Goal: Task Accomplishment & Management: Use online tool/utility

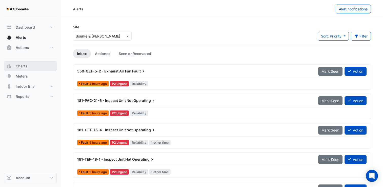
click at [28, 65] on button "Charts" at bounding box center [30, 66] width 53 height 10
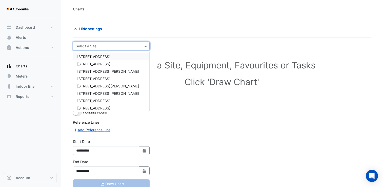
click at [88, 45] on input "text" at bounding box center [106, 46] width 61 height 5
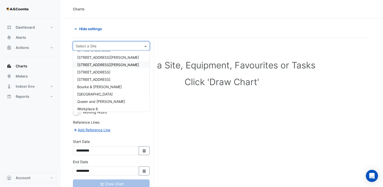
scroll to position [31, 0]
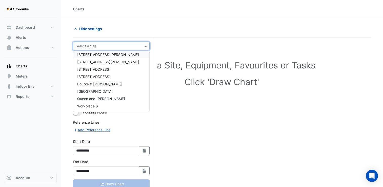
click at [89, 56] on span "[STREET_ADDRESS][PERSON_NAME]" at bounding box center [108, 54] width 62 height 4
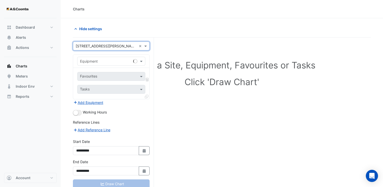
click at [95, 62] on input "text" at bounding box center [106, 61] width 52 height 5
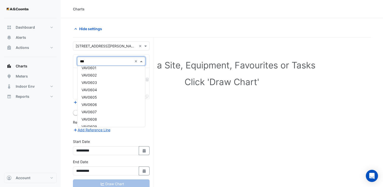
scroll to position [0, 0]
type input "***"
click at [274, 29] on div at bounding box center [298, 28] width 152 height 9
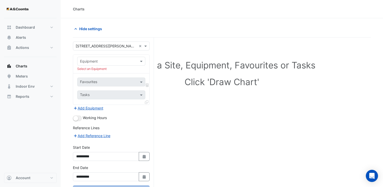
drag, startPoint x: 108, startPoint y: 57, endPoint x: 104, endPoint y: 59, distance: 4.6
click at [104, 59] on div "Equipment" at bounding box center [111, 61] width 68 height 9
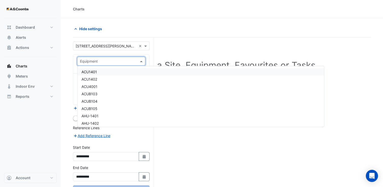
click at [94, 60] on input "text" at bounding box center [106, 61] width 52 height 5
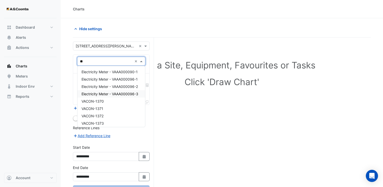
type input "***"
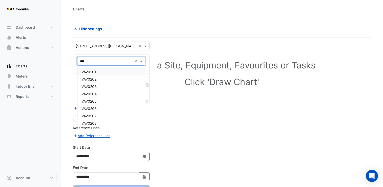
click at [95, 71] on span "VAV0201" at bounding box center [88, 72] width 15 height 4
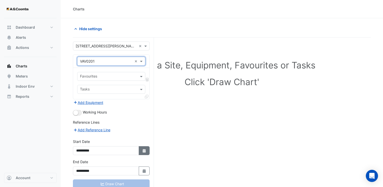
click at [147, 150] on button "Select Date" at bounding box center [144, 150] width 11 height 9
select select "*"
select select "****"
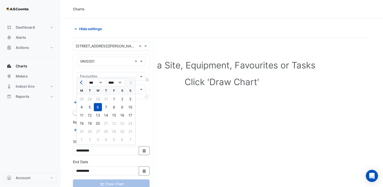
click at [82, 84] on button "Previous month" at bounding box center [82, 82] width 6 height 8
select select "*"
click at [83, 121] on div "21" at bounding box center [82, 123] width 8 height 8
type input "**********"
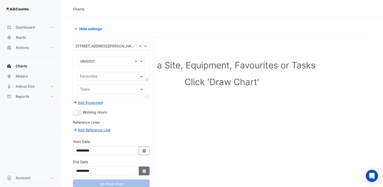
click at [143, 171] on icon "button" at bounding box center [143, 171] width 3 height 4
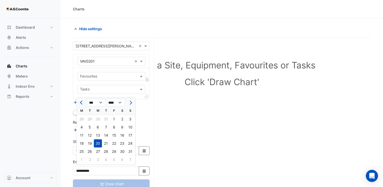
click at [81, 106] on button "Previous month" at bounding box center [82, 102] width 6 height 8
select select "*"
drag, startPoint x: 82, startPoint y: 142, endPoint x: 83, endPoint y: 138, distance: 3.9
click at [82, 142] on div "21" at bounding box center [82, 143] width 8 height 8
type input "**********"
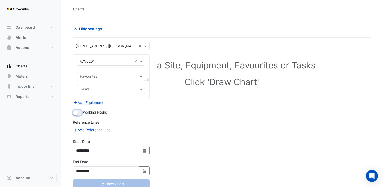
click at [76, 113] on small "button" at bounding box center [75, 112] width 5 height 5
click at [96, 74] on input "text" at bounding box center [108, 76] width 57 height 5
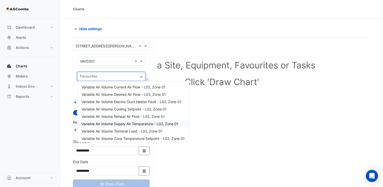
click at [146, 123] on span "Variable Air Volume Supply Air Temperature - L02, Zone 01" at bounding box center [129, 123] width 97 height 4
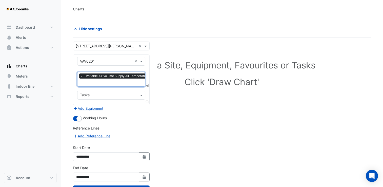
scroll to position [19, 0]
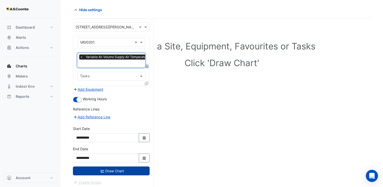
click at [113, 172] on button "Draw Chart" at bounding box center [111, 170] width 77 height 9
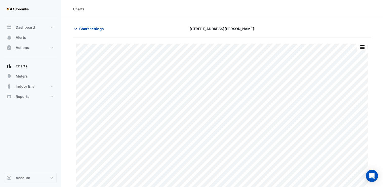
click at [80, 29] on span "Chart settings" at bounding box center [91, 28] width 25 height 5
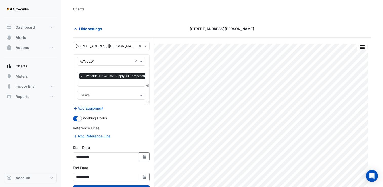
click at [147, 101] on icon at bounding box center [147, 102] width 4 height 4
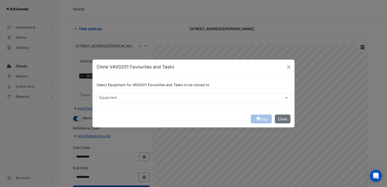
click at [213, 99] on input "text" at bounding box center [190, 97] width 182 height 5
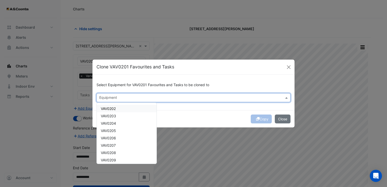
click at [114, 108] on span "VAV0202" at bounding box center [108, 108] width 15 height 4
click at [114, 115] on span "VAV0203" at bounding box center [108, 116] width 15 height 4
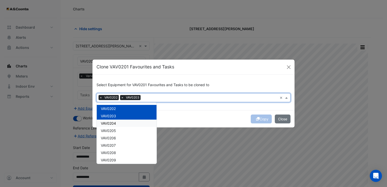
drag, startPoint x: 115, startPoint y: 124, endPoint x: 188, endPoint y: 129, distance: 72.8
click at [116, 124] on div "VAV0204" at bounding box center [127, 122] width 60 height 7
click at [261, 117] on div "Copy Close" at bounding box center [193, 118] width 202 height 17
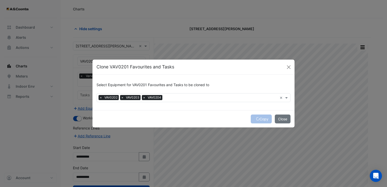
click at [261, 117] on div "Copy Close" at bounding box center [193, 118] width 202 height 17
click at [261, 118] on button "Copy" at bounding box center [260, 118] width 21 height 9
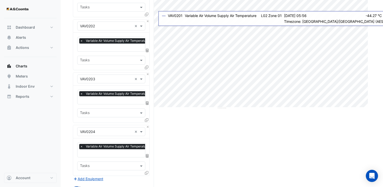
scroll to position [175, 0]
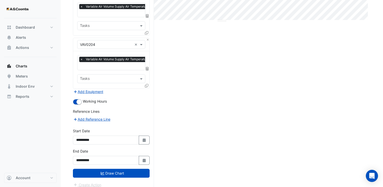
click at [122, 169] on button "Draw Chart" at bounding box center [111, 173] width 77 height 9
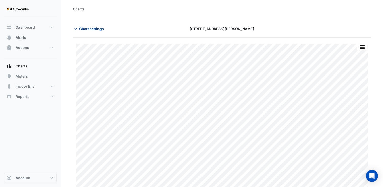
click at [78, 26] on icon "button" at bounding box center [75, 28] width 5 height 5
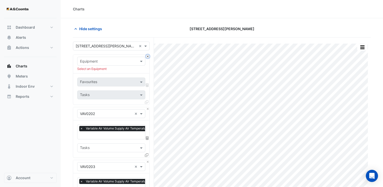
click at [148, 56] on button "Close" at bounding box center [147, 56] width 3 height 3
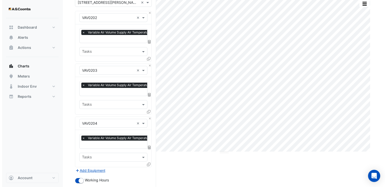
scroll to position [101, 0]
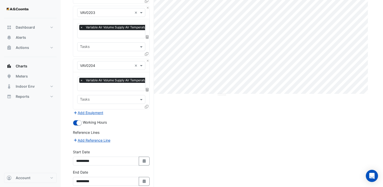
click at [147, 105] on icon at bounding box center [147, 107] width 4 height 4
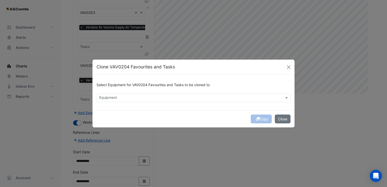
click at [175, 95] on input "text" at bounding box center [190, 97] width 182 height 5
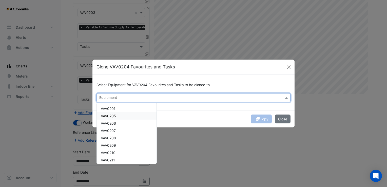
click at [115, 116] on span "VAV0205" at bounding box center [108, 116] width 15 height 4
drag, startPoint x: 114, startPoint y: 121, endPoint x: 115, endPoint y: 126, distance: 4.3
click at [115, 122] on span "VAV0206" at bounding box center [108, 123] width 15 height 4
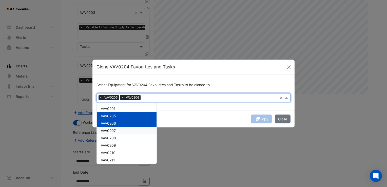
click at [115, 131] on span "VAV0207" at bounding box center [108, 130] width 15 height 4
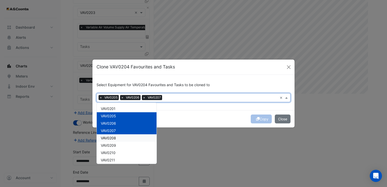
click at [114, 139] on span "VAV0208" at bounding box center [108, 138] width 15 height 4
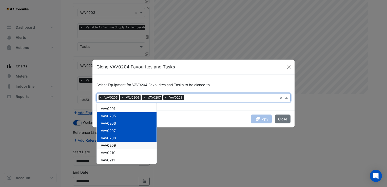
click at [114, 144] on span "VAV0209" at bounding box center [108, 145] width 15 height 4
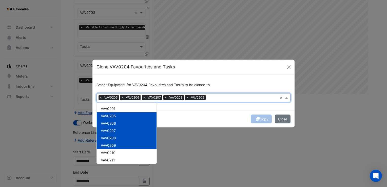
click at [115, 153] on span "VAV0210" at bounding box center [108, 152] width 15 height 4
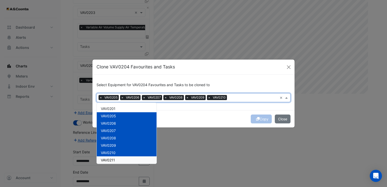
click at [115, 160] on div "VAV0211" at bounding box center [127, 159] width 60 height 7
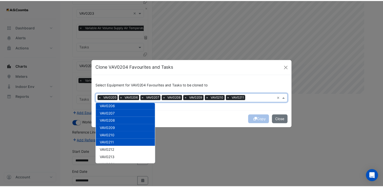
scroll to position [25, 0]
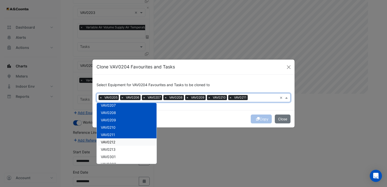
click at [115, 142] on span "VAV0212" at bounding box center [108, 142] width 14 height 4
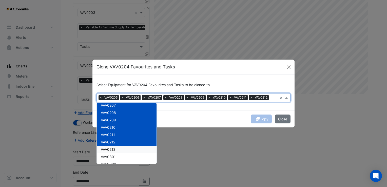
click at [116, 153] on div "VAV0301" at bounding box center [127, 156] width 60 height 7
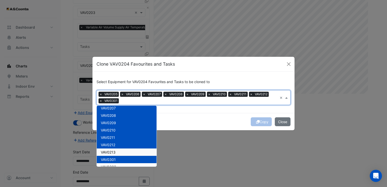
click at [116, 152] on div "VAV0213" at bounding box center [127, 151] width 60 height 7
click at [114, 161] on span "VAV0301" at bounding box center [108, 159] width 15 height 4
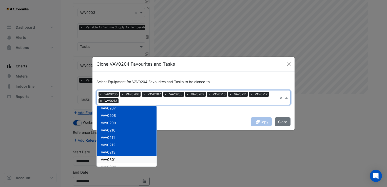
click at [213, 110] on div "Select Equipment for VAV0204 Favourites and Tasks to be cloned to Equipment × V…" at bounding box center [193, 92] width 202 height 41
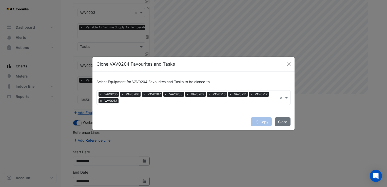
click at [260, 122] on div "Copy Close" at bounding box center [193, 121] width 202 height 17
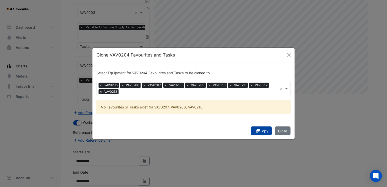
click at [264, 130] on button "Copy" at bounding box center [260, 130] width 21 height 9
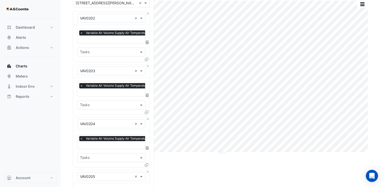
scroll to position [0, 0]
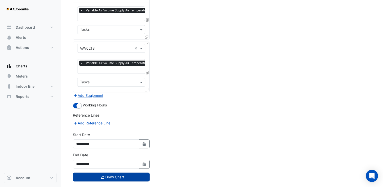
click at [108, 172] on button "Draw Chart" at bounding box center [111, 176] width 77 height 9
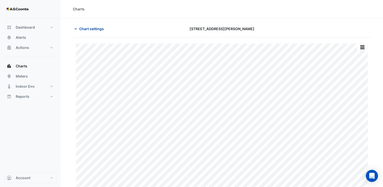
click at [83, 27] on span "Chart settings" at bounding box center [91, 28] width 25 height 5
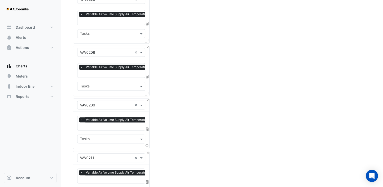
scroll to position [228, 0]
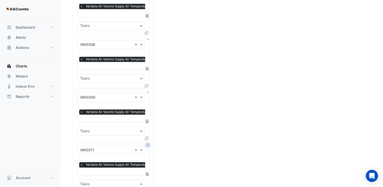
click at [148, 143] on button "Close" at bounding box center [147, 144] width 3 height 3
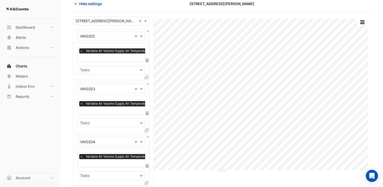
scroll to position [0, 0]
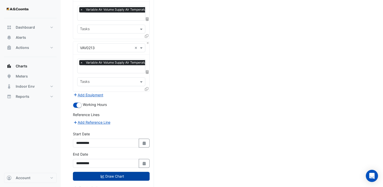
click at [106, 172] on button "Draw Chart" at bounding box center [111, 176] width 77 height 9
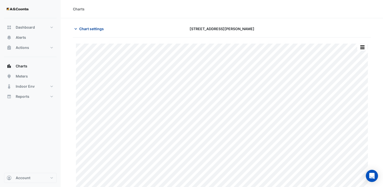
click at [89, 32] on button "Chart settings" at bounding box center [90, 28] width 34 height 9
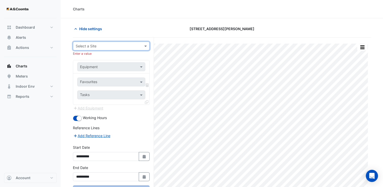
click at [137, 48] on div at bounding box center [111, 46] width 76 height 6
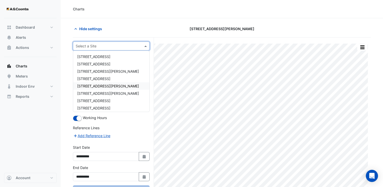
click at [93, 87] on span "[STREET_ADDRESS][PERSON_NAME]" at bounding box center [108, 86] width 62 height 4
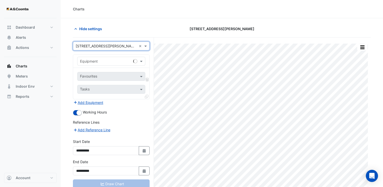
click at [100, 62] on input "text" at bounding box center [106, 61] width 52 height 5
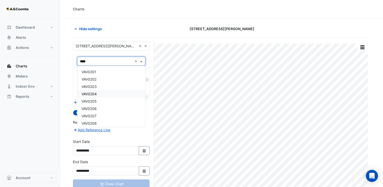
type input "*****"
click at [104, 70] on div "VAV0301" at bounding box center [111, 71] width 68 height 7
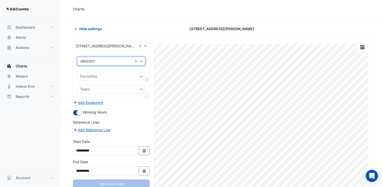
click at [104, 75] on input "text" at bounding box center [108, 76] width 57 height 5
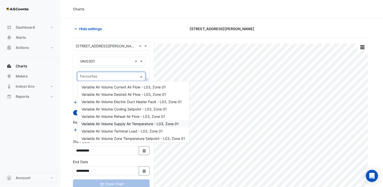
click at [131, 125] on span "Variable Air Volume Supply Air Temperature - L03, Zone 01" at bounding box center [129, 123] width 97 height 4
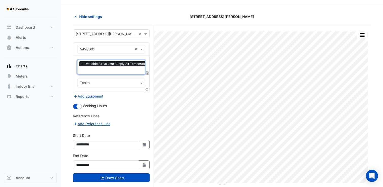
scroll to position [19, 0]
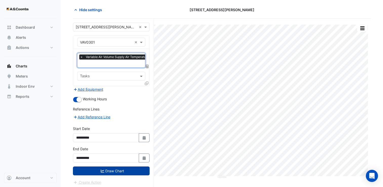
click at [111, 171] on button "Draw Chart" at bounding box center [111, 170] width 77 height 9
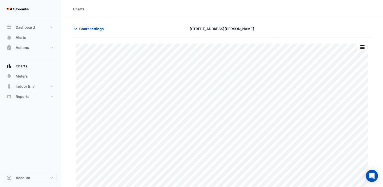
click at [91, 28] on span "Chart settings" at bounding box center [91, 28] width 25 height 5
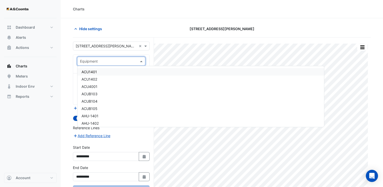
click at [141, 60] on span at bounding box center [142, 60] width 6 height 5
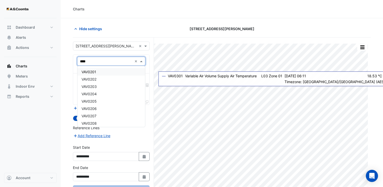
type input "*****"
click at [94, 69] on div "VAV0401" at bounding box center [111, 71] width 68 height 7
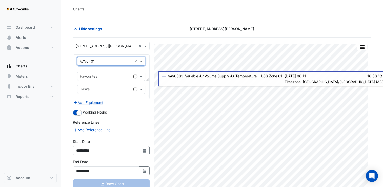
click at [101, 76] on input "text" at bounding box center [105, 76] width 51 height 5
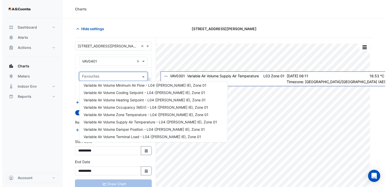
scroll to position [53, 0]
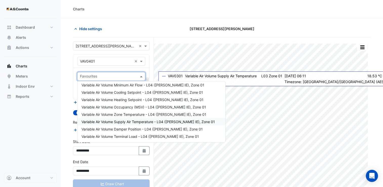
click at [130, 123] on span "Variable Air Volume Supply Air Temperature - L04 ([PERSON_NAME] IE), Zone 01" at bounding box center [147, 121] width 133 height 4
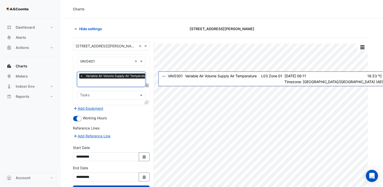
click at [81, 75] on span "×" at bounding box center [81, 75] width 5 height 5
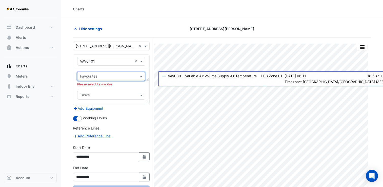
click at [85, 75] on input "text" at bounding box center [108, 76] width 57 height 5
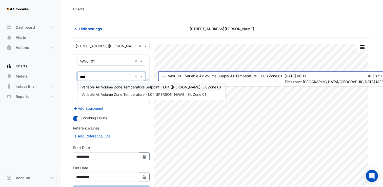
type input "****"
click at [123, 96] on span "Variable Air Volume Zone Temperature - L04 ([PERSON_NAME] IE), Zone 01" at bounding box center [143, 94] width 125 height 4
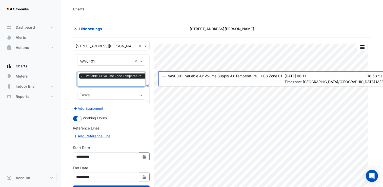
click at [146, 100] on icon at bounding box center [147, 102] width 4 height 4
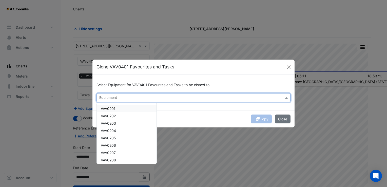
click at [229, 96] on input "text" at bounding box center [190, 97] width 182 height 5
click at [113, 108] on span "VAV0401B" at bounding box center [109, 108] width 17 height 4
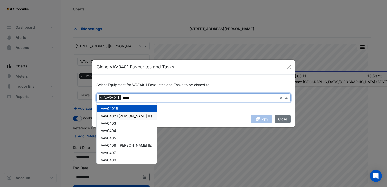
click at [110, 115] on span "VAV0402 ([PERSON_NAME] IE)" at bounding box center [126, 116] width 51 height 4
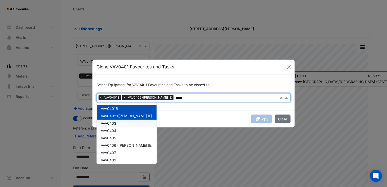
drag, startPoint x: 109, startPoint y: 124, endPoint x: 108, endPoint y: 128, distance: 4.1
click at [109, 124] on span "VAV0403" at bounding box center [108, 123] width 15 height 4
drag, startPoint x: 108, startPoint y: 131, endPoint x: 107, endPoint y: 136, distance: 4.7
click at [108, 132] on span "VAV0404" at bounding box center [108, 130] width 15 height 4
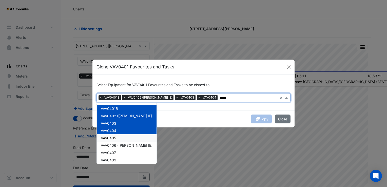
click at [106, 139] on span "VAV0405" at bounding box center [108, 138] width 15 height 4
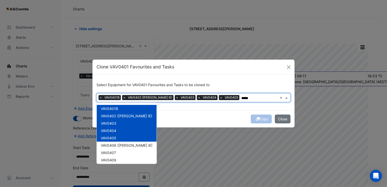
click at [105, 145] on span "VAV0406 ([PERSON_NAME] IE)" at bounding box center [127, 145] width 52 height 4
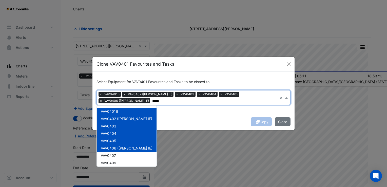
click at [106, 153] on span "VAV0407" at bounding box center [108, 155] width 15 height 4
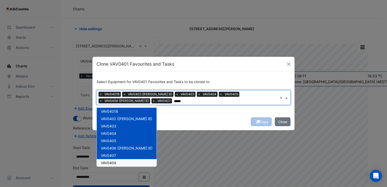
click at [105, 162] on span "VAV0409" at bounding box center [108, 162] width 15 height 4
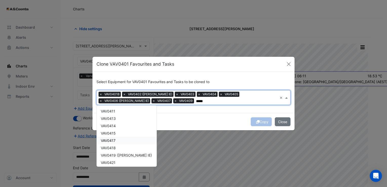
scroll to position [51, 0]
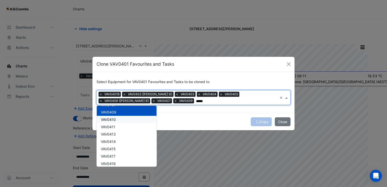
drag, startPoint x: 113, startPoint y: 121, endPoint x: 112, endPoint y: 128, distance: 7.5
drag, startPoint x: 112, startPoint y: 128, endPoint x: 112, endPoint y: 134, distance: 5.6
click at [112, 129] on div "VAV0411" at bounding box center [127, 126] width 60 height 7
click at [112, 134] on span "VAV0413" at bounding box center [108, 134] width 15 height 4
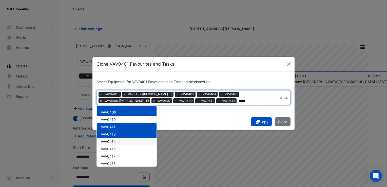
click at [112, 139] on span "VAV0414" at bounding box center [108, 141] width 15 height 4
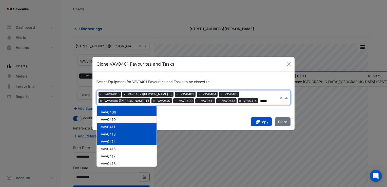
click at [113, 117] on span "VAV0410" at bounding box center [108, 119] width 15 height 4
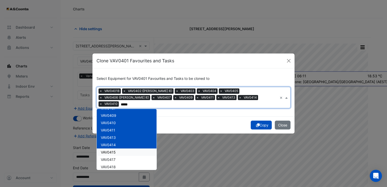
click at [115, 150] on span "VAV0415" at bounding box center [108, 152] width 15 height 4
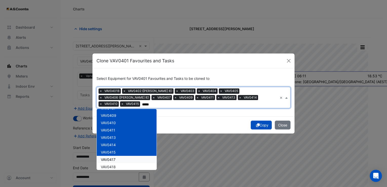
click at [112, 157] on span "VAV0417" at bounding box center [108, 159] width 15 height 4
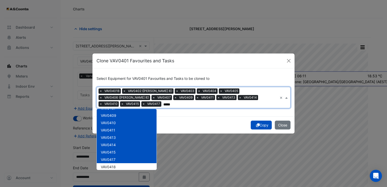
click at [113, 164] on span "VAV0418" at bounding box center [108, 166] width 15 height 4
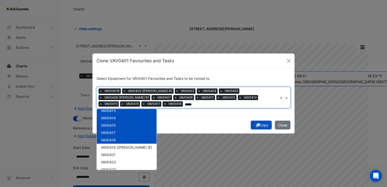
scroll to position [101, 0]
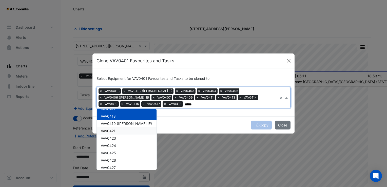
click at [114, 124] on span "VAV0419 ([PERSON_NAME] IE)" at bounding box center [126, 123] width 51 height 4
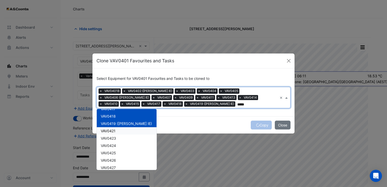
click at [113, 132] on span "VAV0421" at bounding box center [108, 131] width 15 height 4
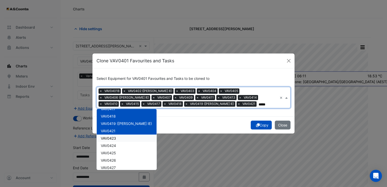
click at [113, 138] on span "VAV0423" at bounding box center [108, 138] width 15 height 4
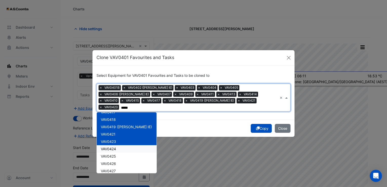
drag, startPoint x: 113, startPoint y: 142, endPoint x: 113, endPoint y: 146, distance: 4.6
click at [113, 145] on div "VAV0424" at bounding box center [127, 148] width 60 height 7
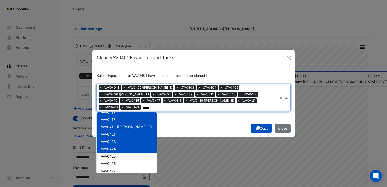
click at [113, 152] on div "VAV0425" at bounding box center [127, 155] width 60 height 7
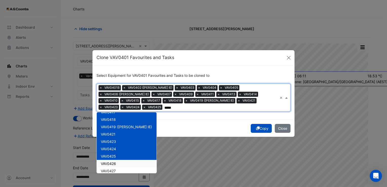
click at [112, 161] on span "VAV0426" at bounding box center [108, 163] width 15 height 4
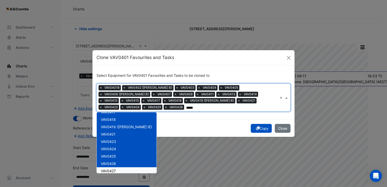
click at [112, 167] on div "VAV0427" at bounding box center [127, 170] width 60 height 7
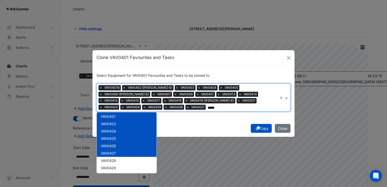
scroll to position [127, 0]
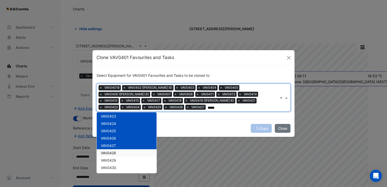
click at [112, 154] on span "VAV0428" at bounding box center [108, 153] width 15 height 4
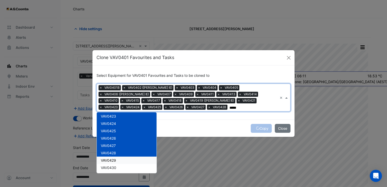
drag, startPoint x: 112, startPoint y: 160, endPoint x: 112, endPoint y: 166, distance: 6.6
click at [112, 160] on span "VAV0429" at bounding box center [108, 160] width 15 height 4
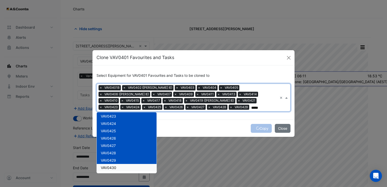
click at [112, 166] on span "VAV0430" at bounding box center [108, 167] width 15 height 4
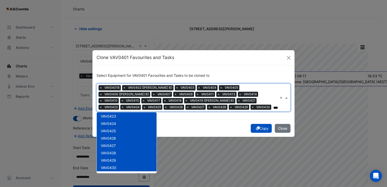
scroll to position [152, 0]
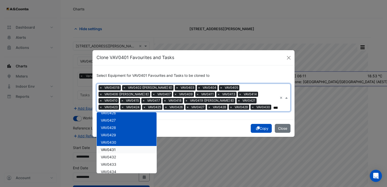
click at [117, 148] on div "VAV0431" at bounding box center [127, 149] width 60 height 7
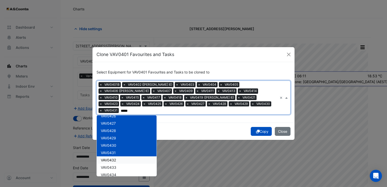
click at [115, 158] on span "VAV0432" at bounding box center [108, 160] width 15 height 4
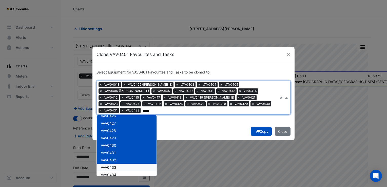
click at [115, 166] on div "VAV0433" at bounding box center [127, 166] width 60 height 7
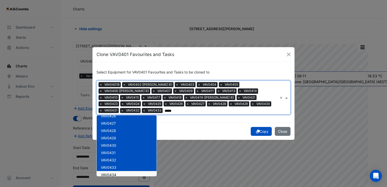
drag, startPoint x: 115, startPoint y: 170, endPoint x: 120, endPoint y: 144, distance: 26.5
click at [115, 172] on span "VAV0434" at bounding box center [108, 174] width 15 height 4
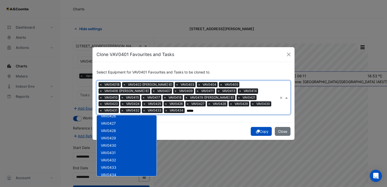
scroll to position [177, 0]
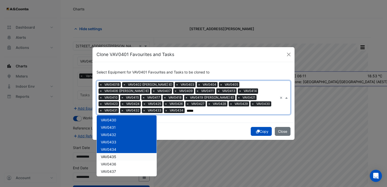
click at [116, 153] on div "VAV0435" at bounding box center [127, 156] width 60 height 7
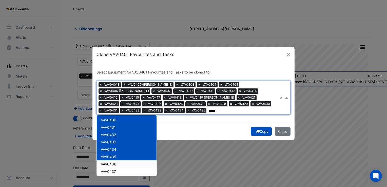
click at [116, 161] on div "VAV0436" at bounding box center [127, 163] width 60 height 7
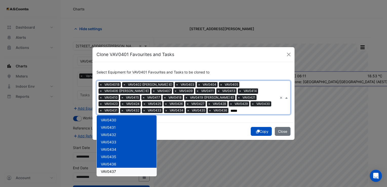
click at [116, 169] on div "VAV0437" at bounding box center [127, 170] width 60 height 7
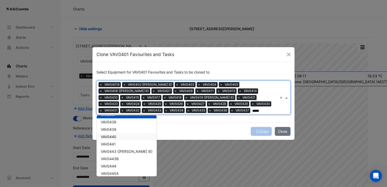
scroll to position [226, 0]
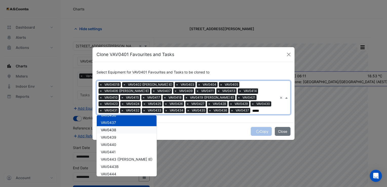
click at [117, 131] on div "VAV0438" at bounding box center [127, 129] width 60 height 7
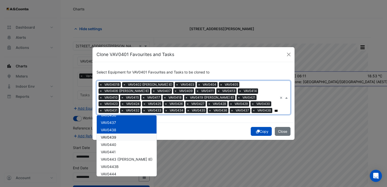
click at [116, 139] on div "VAV0439" at bounding box center [127, 136] width 60 height 7
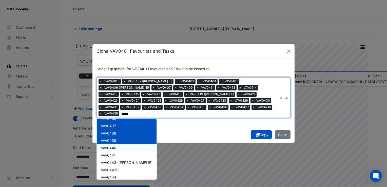
click at [115, 146] on span "VAV0440" at bounding box center [108, 147] width 15 height 4
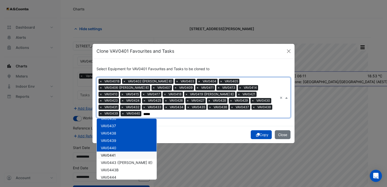
click at [114, 153] on span "VAV0441" at bounding box center [108, 155] width 15 height 4
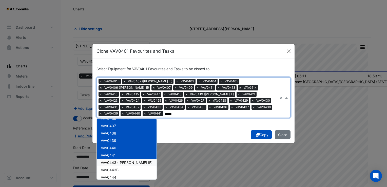
click at [114, 160] on span "VAV0443 ([PERSON_NAME] IE)" at bounding box center [127, 162] width 52 height 4
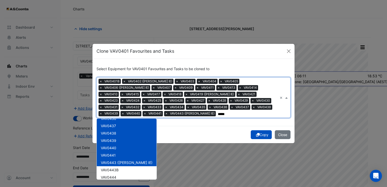
click at [115, 164] on div "VAV0443 ([PERSON_NAME] IE)" at bounding box center [127, 162] width 60 height 7
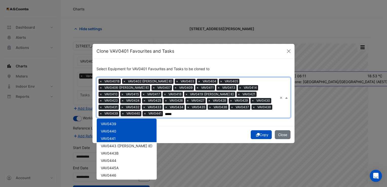
scroll to position [251, 0]
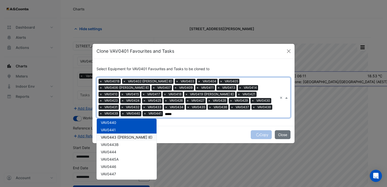
click at [113, 135] on span "VAV0443 ([PERSON_NAME] IE)" at bounding box center [127, 137] width 52 height 4
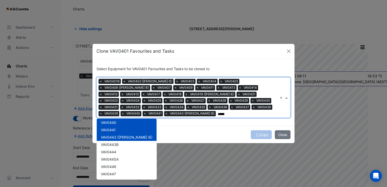
click at [114, 142] on span "VAV0443B" at bounding box center [110, 144] width 18 height 4
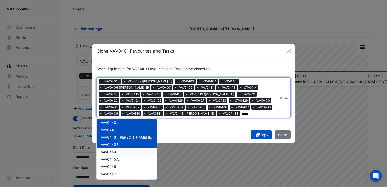
click at [114, 151] on span "VAV0444" at bounding box center [108, 152] width 15 height 4
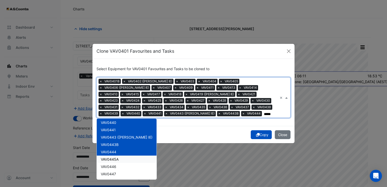
click at [115, 158] on span "VAV0445A" at bounding box center [110, 159] width 18 height 4
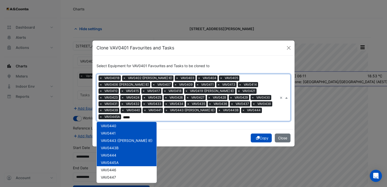
click at [115, 166] on div "VAV0446" at bounding box center [127, 169] width 60 height 7
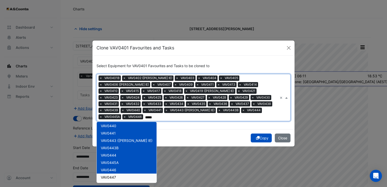
click at [114, 175] on span "VAV0447" at bounding box center [108, 177] width 15 height 4
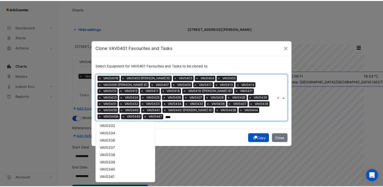
scroll to position [618, 0]
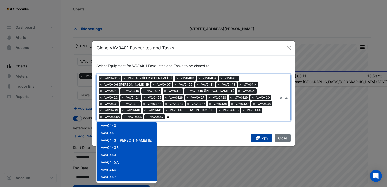
type input "*"
click at [265, 135] on button "Copy" at bounding box center [260, 137] width 21 height 9
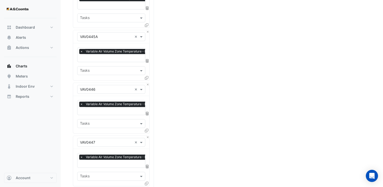
scroll to position [2214, 0]
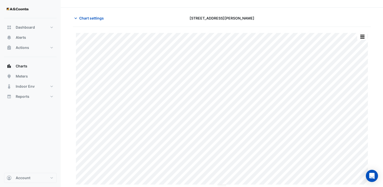
scroll to position [10, 0]
click at [87, 22] on button "Chart settings" at bounding box center [90, 18] width 34 height 9
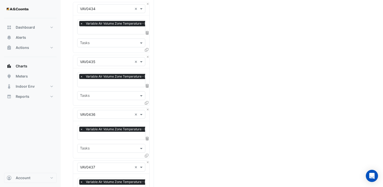
scroll to position [1579, 0]
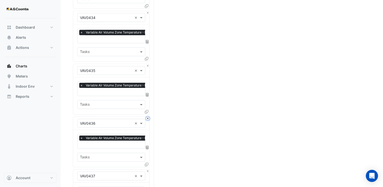
click at [148, 117] on button "Close" at bounding box center [147, 118] width 3 height 3
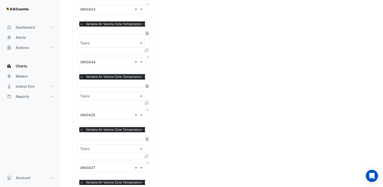
scroll to position [1528, 0]
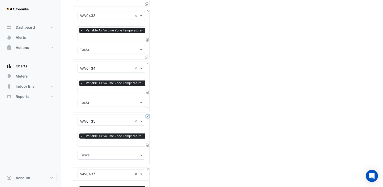
click at [148, 115] on button "Close" at bounding box center [147, 116] width 3 height 3
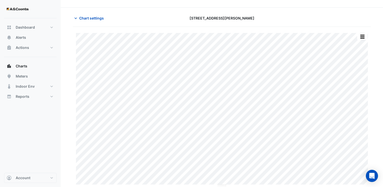
scroll to position [10, 0]
click at [75, 20] on icon "button" at bounding box center [75, 18] width 5 height 5
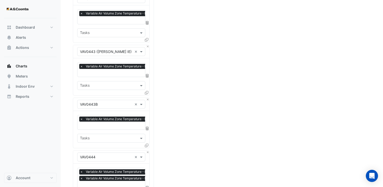
scroll to position [1806, 0]
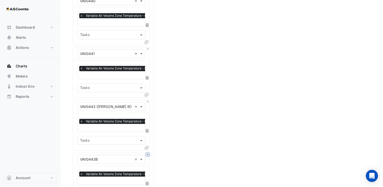
click at [148, 153] on button "Close" at bounding box center [147, 154] width 3 height 3
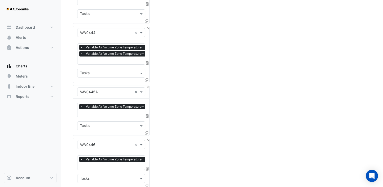
scroll to position [2058, 0]
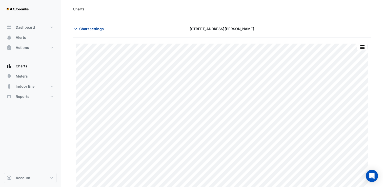
click at [96, 29] on span "Chart settings" at bounding box center [91, 28] width 25 height 5
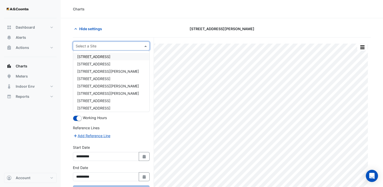
click at [146, 45] on span at bounding box center [146, 45] width 6 height 5
click at [99, 86] on span "[STREET_ADDRESS][PERSON_NAME]" at bounding box center [108, 86] width 62 height 4
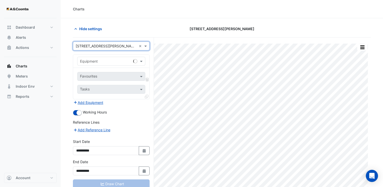
click at [92, 61] on input "text" at bounding box center [106, 61] width 52 height 5
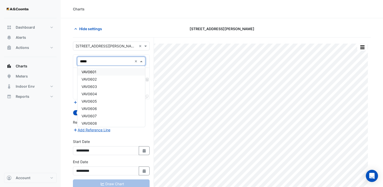
type input "*****"
click at [177, 16] on div "Charts" at bounding box center [222, 9] width 322 height 18
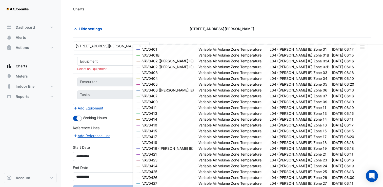
click at [172, 22] on section "Hide settings [STREET_ADDRESS][PERSON_NAME] Split by Equip Split All Print Save…" at bounding box center [222, 113] width 322 height 190
click at [125, 22] on section "Hide settings [STREET_ADDRESS][PERSON_NAME] Split by Equip Split All Print Save…" at bounding box center [222, 113] width 322 height 190
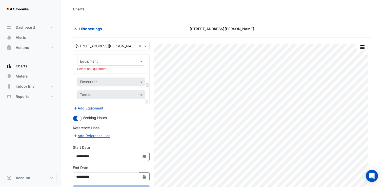
click at [130, 61] on input "text" at bounding box center [106, 61] width 52 height 5
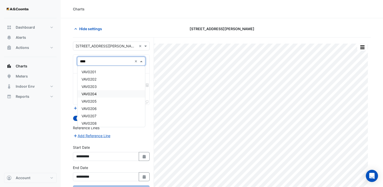
type input "*****"
click at [95, 69] on div "VAV0301" at bounding box center [111, 71] width 68 height 7
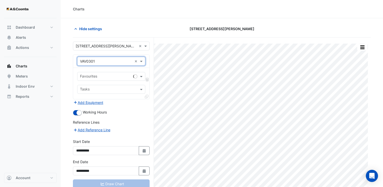
click at [97, 75] on input "text" at bounding box center [105, 76] width 51 height 5
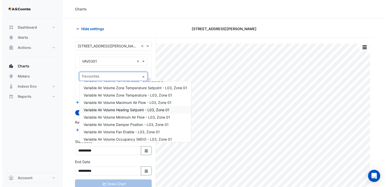
scroll to position [25, 0]
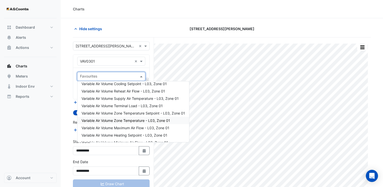
click at [130, 119] on span "Variable Air Volume Zone Temperature - L03, Zone 01" at bounding box center [125, 120] width 89 height 4
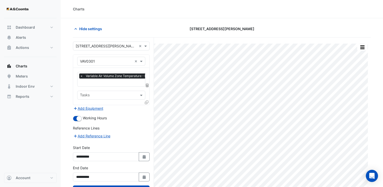
click at [147, 103] on icon at bounding box center [147, 102] width 4 height 4
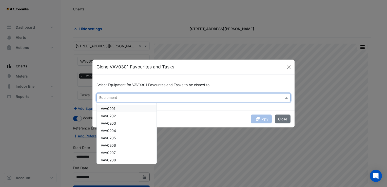
drag, startPoint x: 215, startPoint y: 101, endPoint x: 212, endPoint y: 100, distance: 3.7
click at [215, 100] on div at bounding box center [189, 98] width 183 height 7
click at [119, 129] on div "VAV0302" at bounding box center [127, 127] width 60 height 7
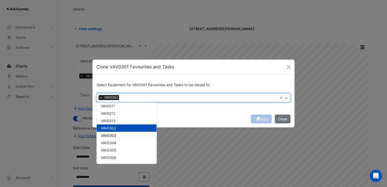
click at [117, 135] on div "VAV0303" at bounding box center [127, 135] width 60 height 7
click at [115, 139] on div "VAV0304" at bounding box center [127, 142] width 60 height 7
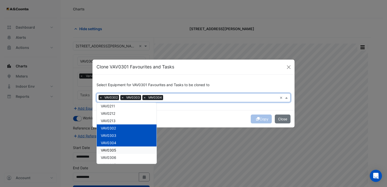
click at [112, 150] on span "VAV0305" at bounding box center [108, 150] width 15 height 4
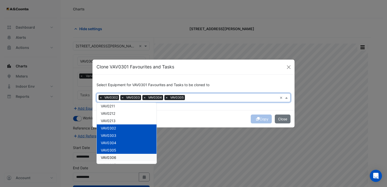
click at [113, 156] on span "VAV0306" at bounding box center [108, 157] width 15 height 4
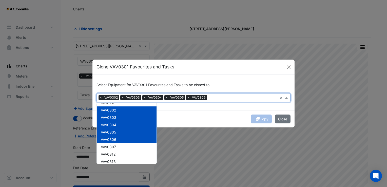
scroll to position [101, 0]
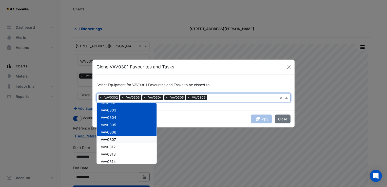
click at [118, 137] on div "VAV0307" at bounding box center [127, 139] width 60 height 7
click at [116, 146] on div "VAV0312" at bounding box center [127, 146] width 60 height 7
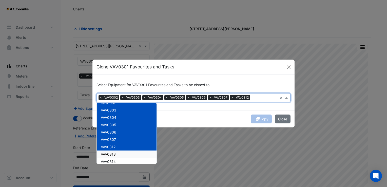
click at [115, 152] on span "VAV0313" at bounding box center [108, 154] width 15 height 4
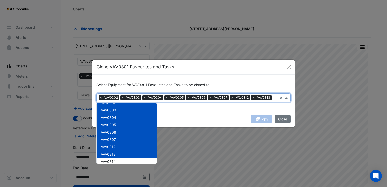
click at [115, 158] on div "VAV0314" at bounding box center [127, 161] width 60 height 7
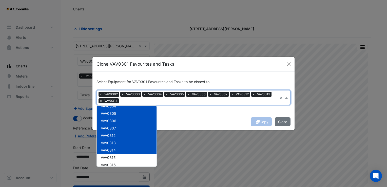
scroll to position [127, 0]
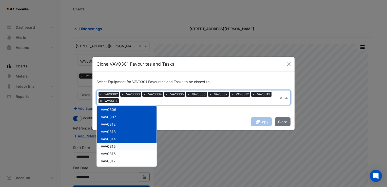
click at [118, 148] on div "VAV0315" at bounding box center [127, 145] width 60 height 7
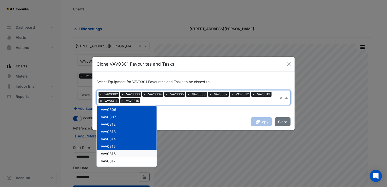
click at [117, 152] on div "VAV0316" at bounding box center [127, 153] width 60 height 7
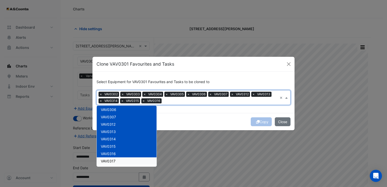
click at [117, 159] on div "VAV0317" at bounding box center [127, 160] width 60 height 7
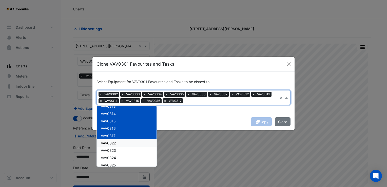
click at [112, 141] on span "VAV0322" at bounding box center [108, 143] width 15 height 4
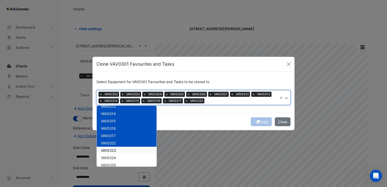
click at [115, 150] on span "VAV0323" at bounding box center [108, 150] width 15 height 4
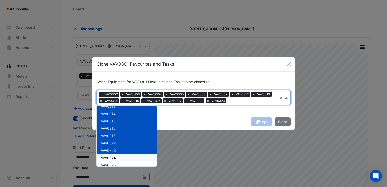
click at [115, 156] on span "VAV0324" at bounding box center [108, 157] width 15 height 4
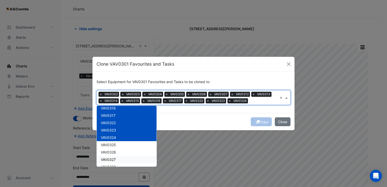
scroll to position [202, 0]
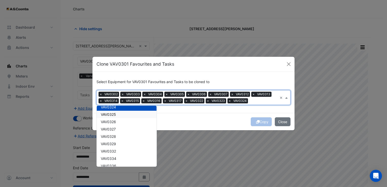
click at [116, 116] on span "VAV0325" at bounding box center [108, 114] width 15 height 4
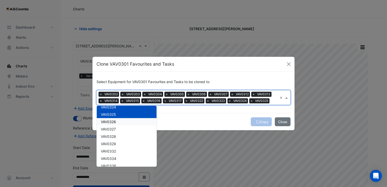
click at [116, 123] on span "VAV0326" at bounding box center [108, 121] width 15 height 4
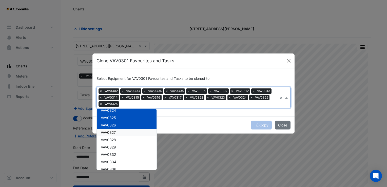
click at [116, 130] on div "VAV0327" at bounding box center [127, 132] width 60 height 7
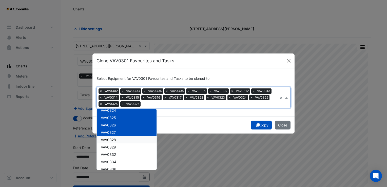
click at [115, 138] on span "VAV0328" at bounding box center [108, 139] width 15 height 4
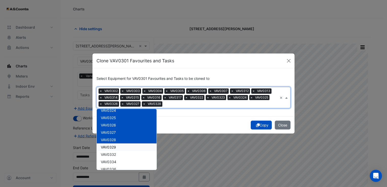
click at [114, 146] on span "VAV0329" at bounding box center [108, 147] width 15 height 4
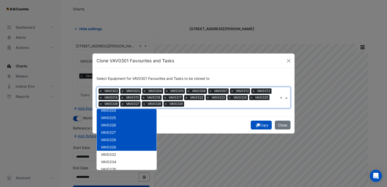
click at [115, 154] on span "VAV0332" at bounding box center [108, 154] width 15 height 4
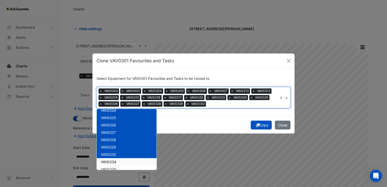
click at [115, 159] on span "VAV0334" at bounding box center [108, 161] width 15 height 4
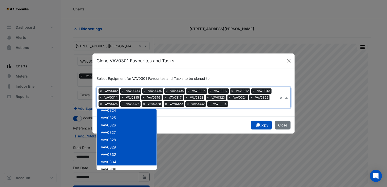
scroll to position [228, 0]
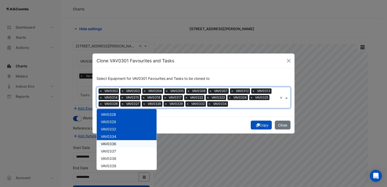
click at [119, 142] on div "VAV0336" at bounding box center [127, 143] width 60 height 7
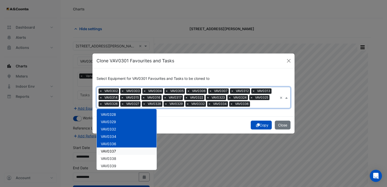
click at [118, 149] on div "VAV0337" at bounding box center [127, 150] width 60 height 7
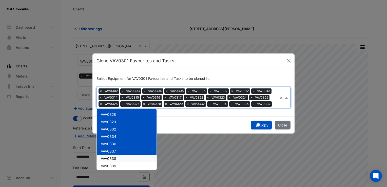
click at [116, 158] on span "VAV0338" at bounding box center [108, 158] width 15 height 4
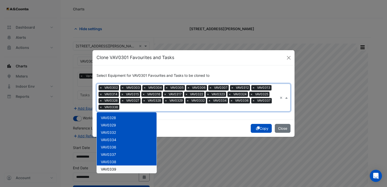
click at [113, 167] on span "VAV0339" at bounding box center [108, 169] width 15 height 4
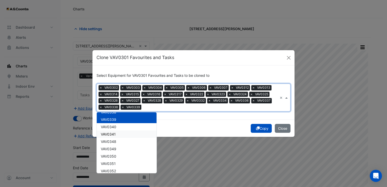
scroll to position [278, 0]
click at [114, 126] on span "VAV0340" at bounding box center [108, 125] width 15 height 4
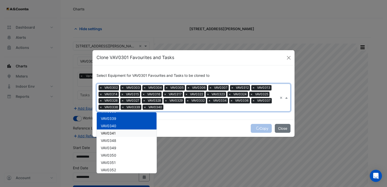
click at [114, 134] on span "VAV0341" at bounding box center [108, 133] width 15 height 4
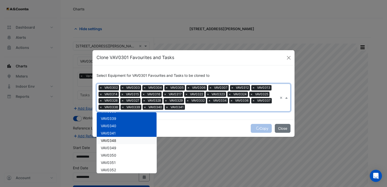
click at [114, 141] on span "VAV0348" at bounding box center [108, 140] width 15 height 4
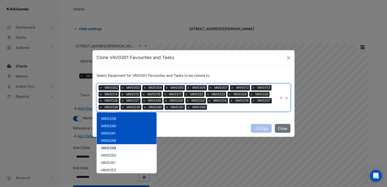
click at [113, 145] on span "VAV0349" at bounding box center [108, 147] width 15 height 4
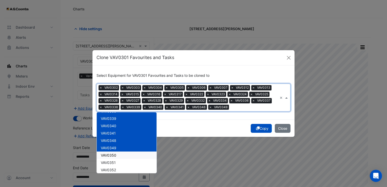
drag, startPoint x: 114, startPoint y: 153, endPoint x: 113, endPoint y: 165, distance: 12.2
click at [114, 155] on span "VAV0350" at bounding box center [108, 155] width 15 height 4
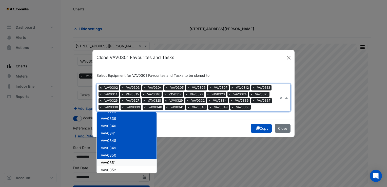
click at [113, 166] on div "VAV0352" at bounding box center [127, 169] width 60 height 7
drag, startPoint x: 113, startPoint y: 171, endPoint x: 115, endPoint y: 162, distance: 8.8
click at [114, 171] on span "VAV0352" at bounding box center [108, 169] width 15 height 4
click at [115, 161] on span "VAV0351" at bounding box center [108, 162] width 15 height 4
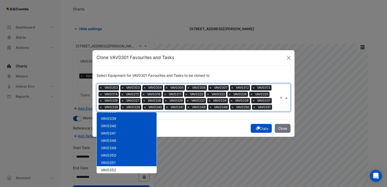
click at [114, 167] on span "VAV0352" at bounding box center [108, 169] width 15 height 4
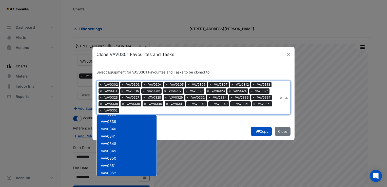
scroll to position [304, 0]
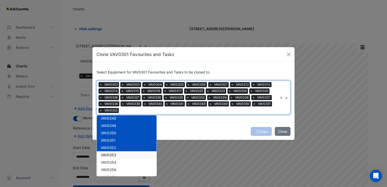
click at [117, 153] on div "VAV0353" at bounding box center [127, 154] width 60 height 7
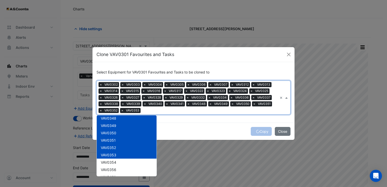
click at [115, 159] on div "VAV0354" at bounding box center [127, 161] width 60 height 7
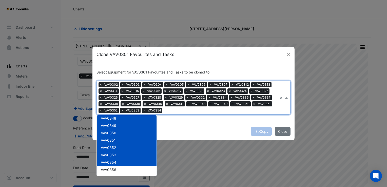
click at [114, 165] on div "VAV0354" at bounding box center [127, 161] width 60 height 7
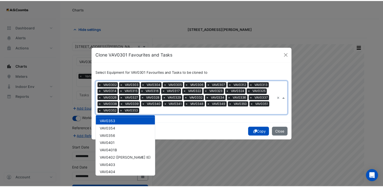
scroll to position [329, 0]
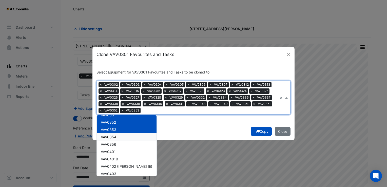
click at [115, 136] on span "VAV0354" at bounding box center [108, 137] width 15 height 4
click at [117, 142] on div "VAV0356" at bounding box center [127, 143] width 60 height 7
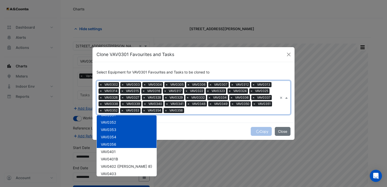
click at [261, 131] on div "Copy Close" at bounding box center [193, 130] width 202 height 17
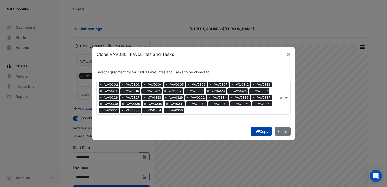
click at [266, 131] on button "Copy" at bounding box center [260, 131] width 21 height 9
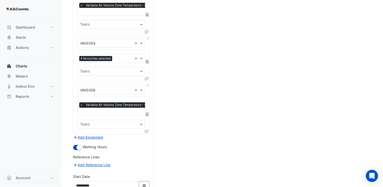
scroll to position [1853, 0]
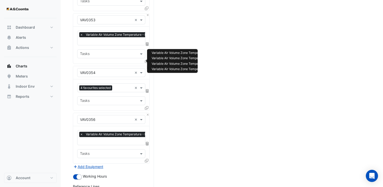
click at [119, 86] on input "text" at bounding box center [123, 88] width 18 height 5
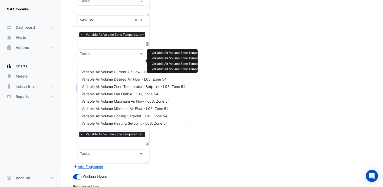
scroll to position [53, 0]
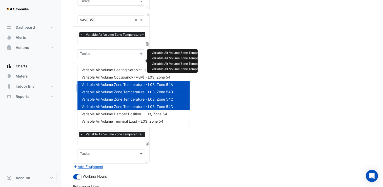
click at [119, 86] on input "text" at bounding box center [123, 88] width 18 height 5
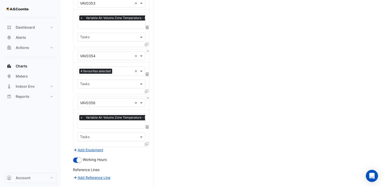
scroll to position [1904, 0]
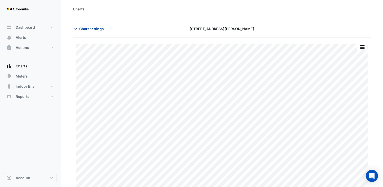
click at [92, 31] on span "Chart settings" at bounding box center [91, 28] width 25 height 5
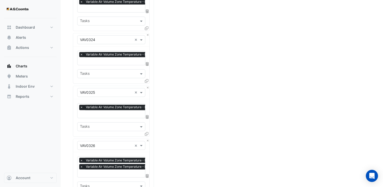
scroll to position [886, 0]
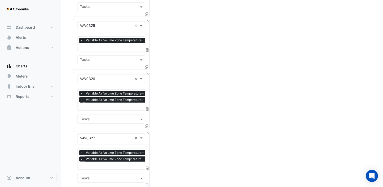
click at [81, 97] on span "×" at bounding box center [81, 99] width 5 height 5
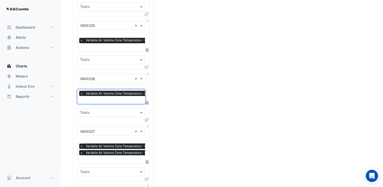
scroll to position [0, 3]
click at [81, 150] on span "×" at bounding box center [81, 152] width 5 height 5
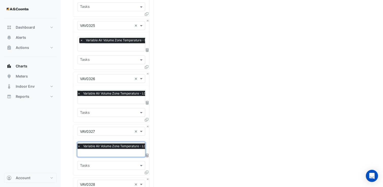
click at [78, 91] on span "×" at bounding box center [79, 93] width 5 height 5
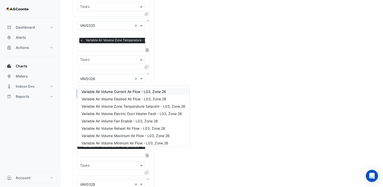
click at [95, 91] on input "text" at bounding box center [108, 93] width 57 height 5
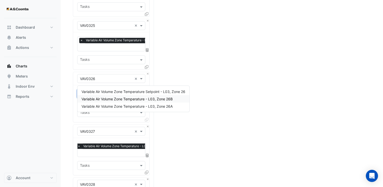
type input "********"
click at [140, 106] on span "Variable Air Volume Zone Temperature - L03, Zone 26A" at bounding box center [126, 106] width 91 height 4
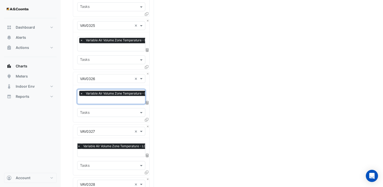
click at [79, 143] on span "×" at bounding box center [79, 145] width 5 height 5
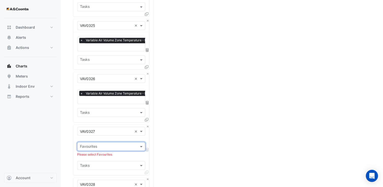
click at [91, 144] on input "text" at bounding box center [108, 146] width 57 height 5
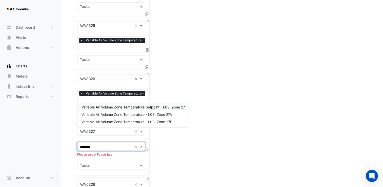
type input "*********"
click at [117, 116] on div "Variable Air Volume Zone Temperature - L03, Zone 27A" at bounding box center [133, 113] width 112 height 7
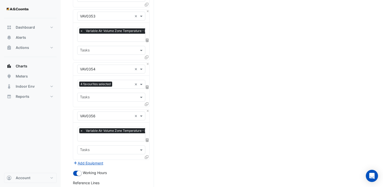
scroll to position [1847, 0]
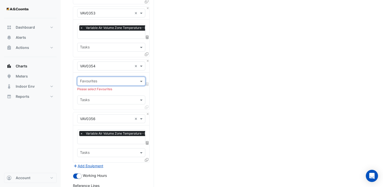
click at [114, 79] on input "text" at bounding box center [108, 81] width 57 height 5
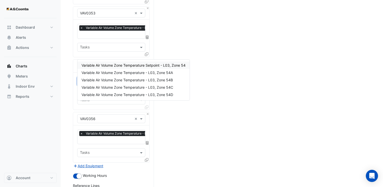
type input "*********"
click at [128, 72] on span "Variable Air Volume Zone Temperature - L03, Zone 54A" at bounding box center [126, 72] width 91 height 4
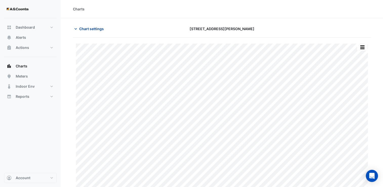
click at [83, 26] on span "Chart settings" at bounding box center [91, 28] width 25 height 5
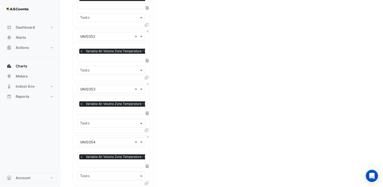
scroll to position [1746, 0]
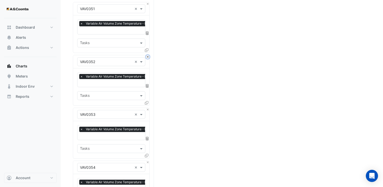
click at [148, 55] on button "Close" at bounding box center [147, 56] width 3 height 3
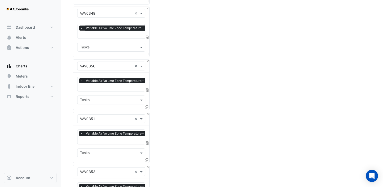
scroll to position [1518, 0]
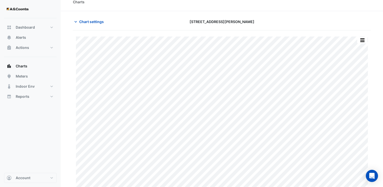
scroll to position [10, 0]
click at [78, 18] on icon "button" at bounding box center [75, 18] width 5 height 5
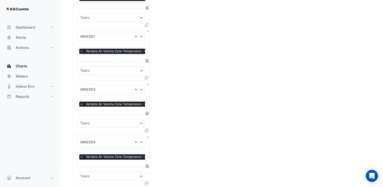
scroll to position [1844, 0]
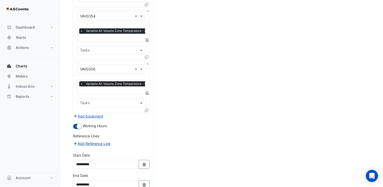
click at [97, 140] on button "Add Reference Line" at bounding box center [92, 143] width 38 height 6
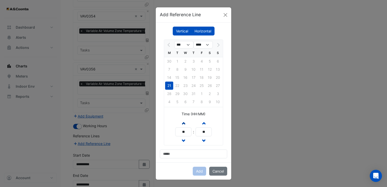
click at [186, 124] on button "Increment hours" at bounding box center [183, 122] width 9 height 9
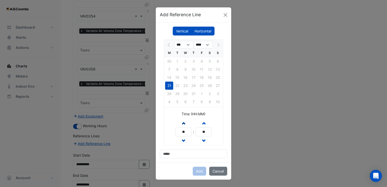
click at [186, 124] on button "Increment hours" at bounding box center [183, 122] width 9 height 9
click at [183, 124] on span "button" at bounding box center [183, 123] width 3 height 4
type input "**"
click at [183, 157] on input at bounding box center [193, 153] width 67 height 9
type input "**********"
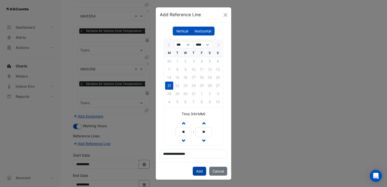
click at [200, 169] on button "Add" at bounding box center [199, 170] width 13 height 9
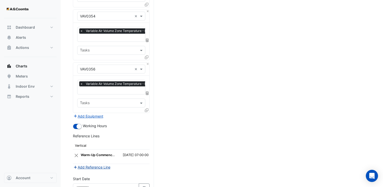
click at [98, 164] on button "Add Reference Line" at bounding box center [92, 167] width 38 height 6
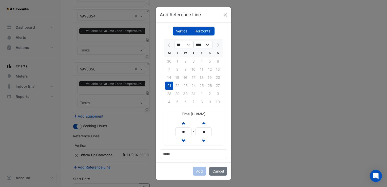
click at [184, 121] on span "button" at bounding box center [183, 123] width 3 height 4
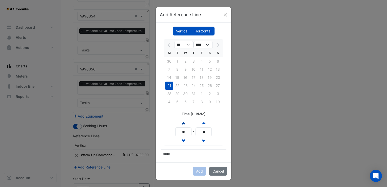
click at [184, 121] on span "button" at bounding box center [183, 123] width 3 height 4
type input "**"
click at [172, 153] on input at bounding box center [193, 153] width 67 height 9
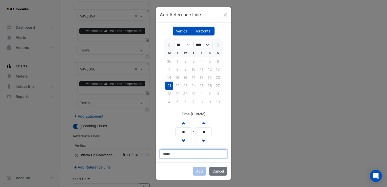
type input "**********"
click at [199, 170] on button "Add" at bounding box center [199, 170] width 13 height 9
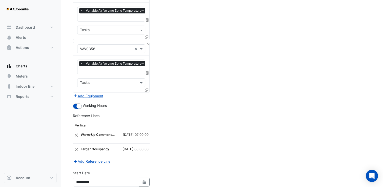
scroll to position [1882, 0]
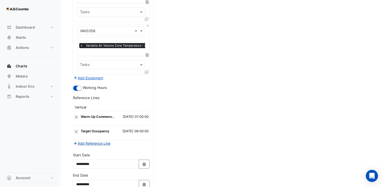
click at [99, 140] on button "Add Reference Line" at bounding box center [92, 143] width 38 height 6
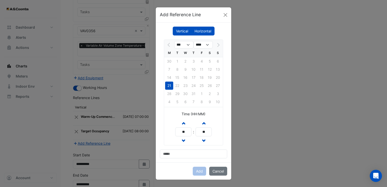
click at [208, 32] on label "Horizontal" at bounding box center [202, 31] width 23 height 9
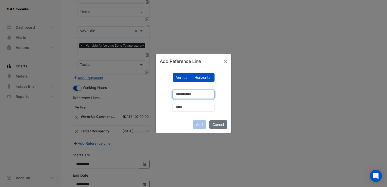
click at [175, 92] on input "number" at bounding box center [193, 94] width 42 height 9
type input "**"
click at [178, 107] on input "text" at bounding box center [193, 107] width 42 height 9
type input "**********"
click at [199, 125] on button "Add" at bounding box center [199, 124] width 13 height 9
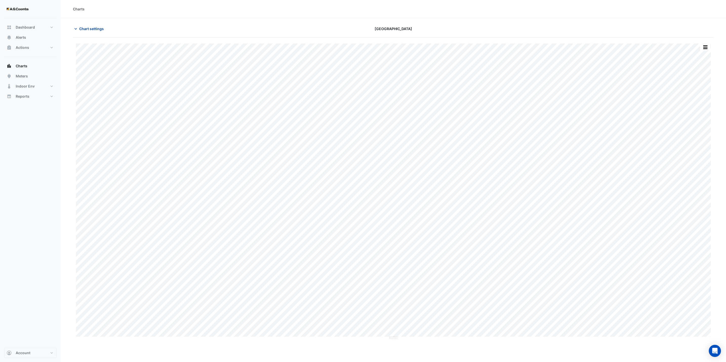
click at [87, 29] on span "Chart settings" at bounding box center [91, 28] width 25 height 5
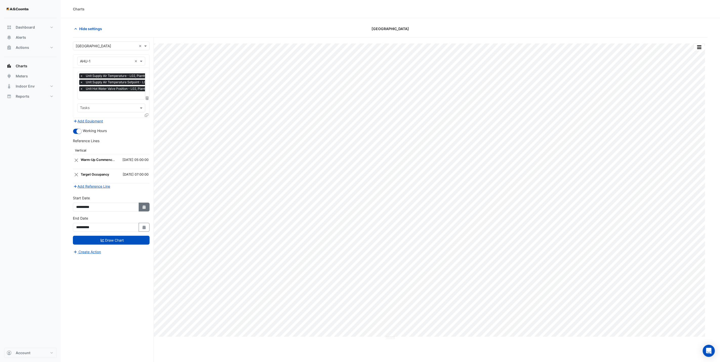
click at [145, 207] on icon "Select Date" at bounding box center [144, 207] width 5 height 4
select select "*"
select select "****"
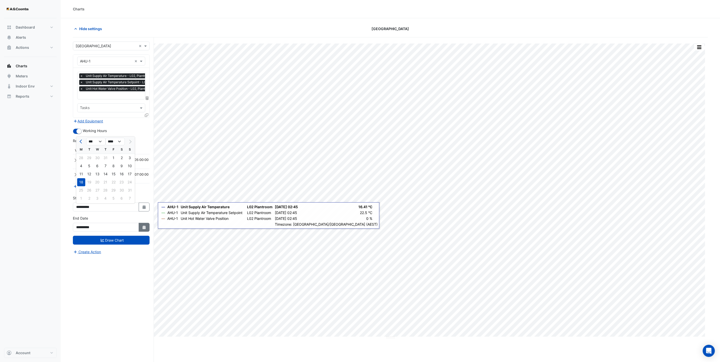
click at [149, 232] on div "**********" at bounding box center [111, 226] width 83 height 20
click at [146, 232] on button "Select Date" at bounding box center [144, 227] width 11 height 9
click at [98, 203] on div "20" at bounding box center [97, 203] width 8 height 8
type input "**********"
click at [140, 210] on button "Select Date" at bounding box center [144, 207] width 11 height 9
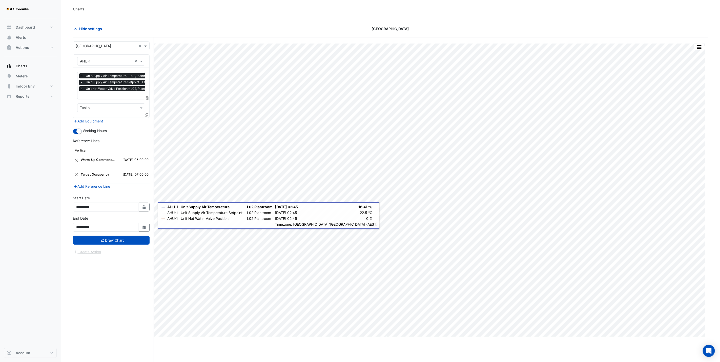
select select "*"
select select "****"
click at [100, 181] on div "20" at bounding box center [97, 182] width 8 height 8
type input "**********"
click at [115, 239] on button "Draw Chart" at bounding box center [111, 240] width 77 height 9
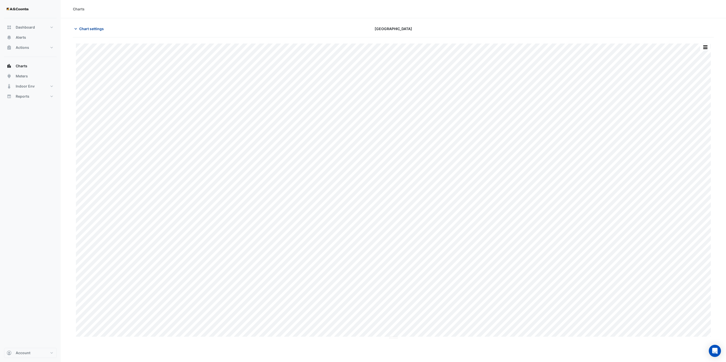
click at [87, 26] on span "Chart settings" at bounding box center [91, 28] width 25 height 5
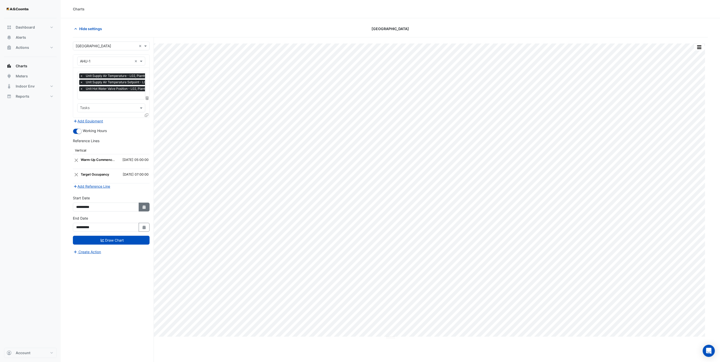
click at [142, 209] on icon "Select Date" at bounding box center [144, 207] width 5 height 4
select select "*"
select select "****"
click at [80, 141] on span "Previous month" at bounding box center [81, 142] width 4 height 4
select select "*"
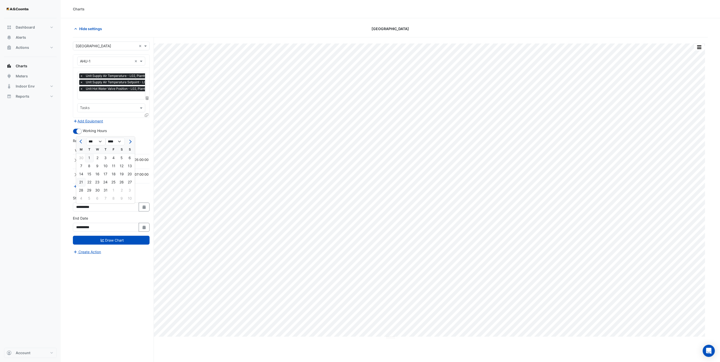
click at [80, 181] on div "21" at bounding box center [81, 182] width 8 height 8
type input "**********"
click at [143, 228] on icon "Select Date" at bounding box center [144, 228] width 5 height 4
drag, startPoint x: 77, startPoint y: 159, endPoint x: 80, endPoint y: 161, distance: 3.0
click at [78, 159] on div at bounding box center [81, 162] width 10 height 8
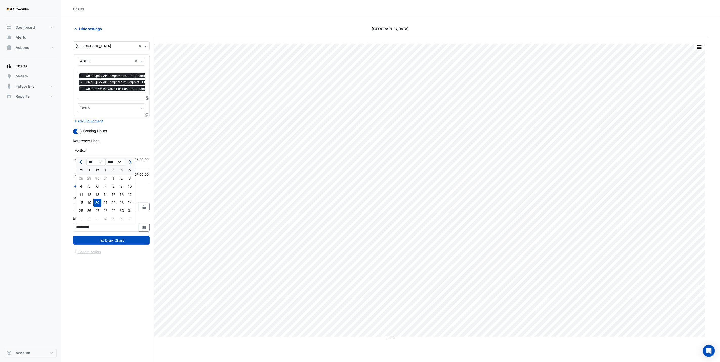
click at [81, 162] on span "Previous month" at bounding box center [81, 162] width 4 height 4
select select "*"
click at [91, 204] on div "22" at bounding box center [89, 203] width 8 height 8
type input "**********"
click at [142, 209] on icon "Select Date" at bounding box center [144, 207] width 5 height 4
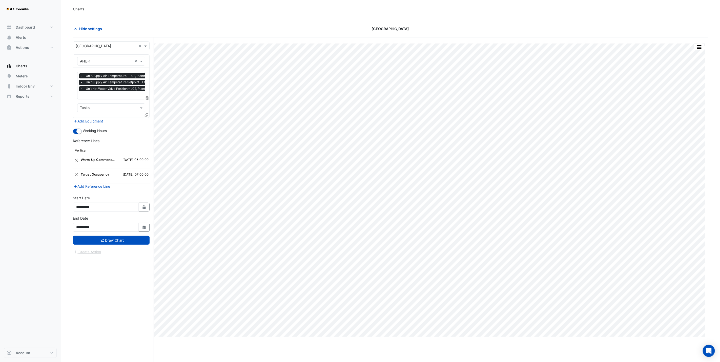
select select "*"
select select "****"
click at [88, 182] on div "22" at bounding box center [89, 182] width 8 height 8
type input "**********"
click at [112, 243] on button "Draw Chart" at bounding box center [111, 240] width 77 height 9
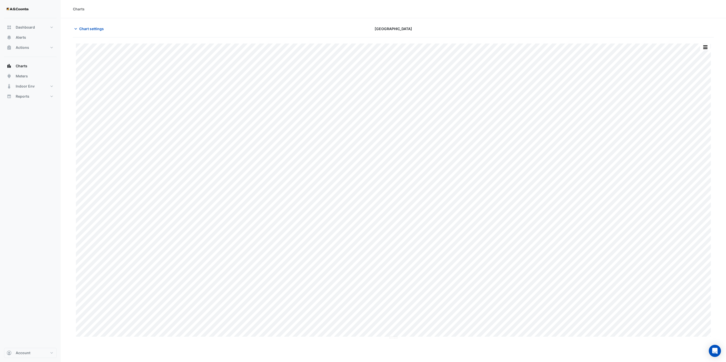
click at [98, 23] on section "Chart settings Melbourne Central Tower Split by Unit Split All Print Save as JP…" at bounding box center [393, 178] width 665 height 321
click at [95, 27] on span "Chart settings" at bounding box center [91, 28] width 25 height 5
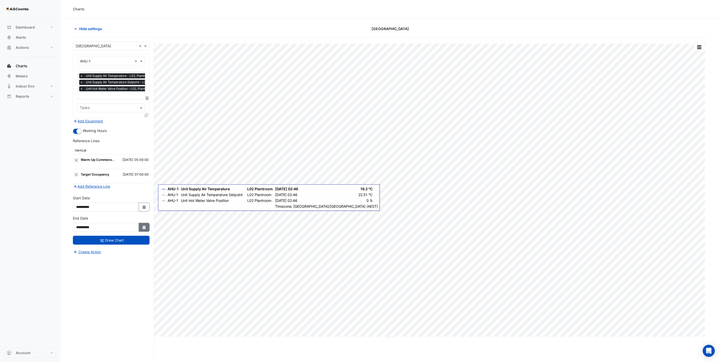
click at [144, 229] on icon "button" at bounding box center [143, 228] width 3 height 4
click at [131, 162] on span "Next month" at bounding box center [130, 162] width 4 height 4
select select "*"
click at [80, 201] on div "18" at bounding box center [81, 203] width 8 height 8
type input "**********"
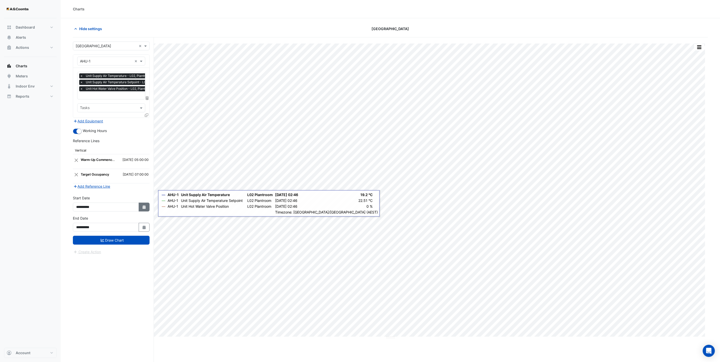
click at [139, 207] on button "Select Date" at bounding box center [144, 207] width 11 height 9
select select "*"
select select "****"
click at [130, 140] on span "Next month" at bounding box center [130, 142] width 4 height 4
select select "*"
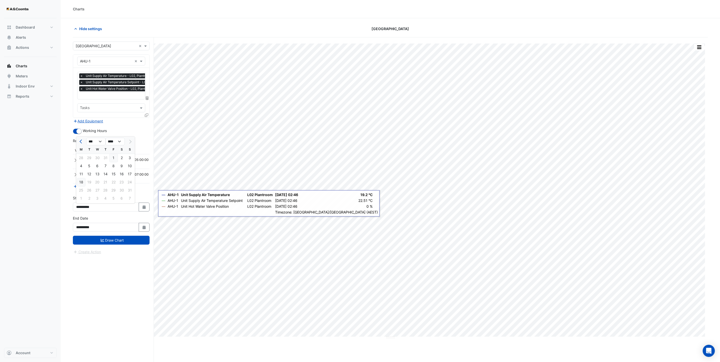
click at [77, 183] on div "18" at bounding box center [81, 182] width 8 height 8
type input "**********"
click at [81, 89] on span "×" at bounding box center [81, 88] width 5 height 5
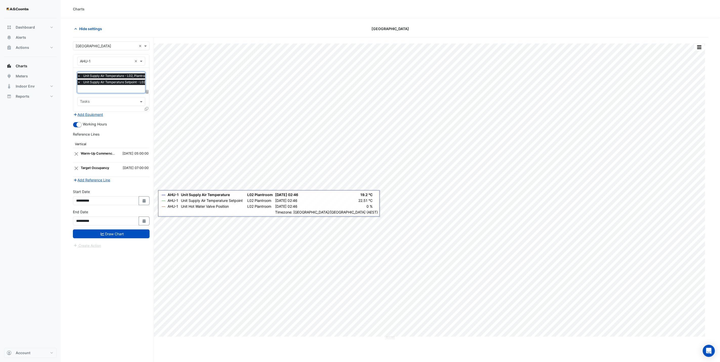
click at [78, 76] on span "×" at bounding box center [79, 75] width 5 height 5
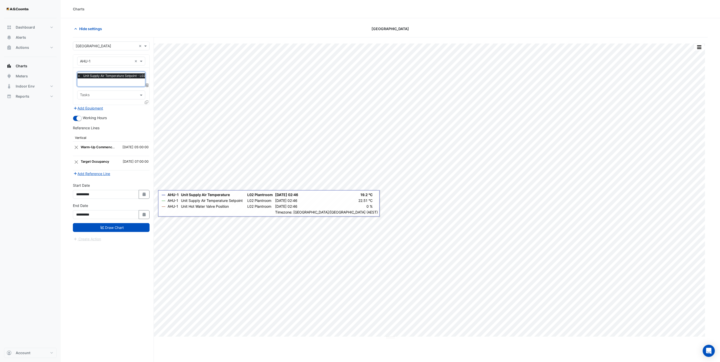
click at [146, 101] on icon at bounding box center [147, 102] width 4 height 4
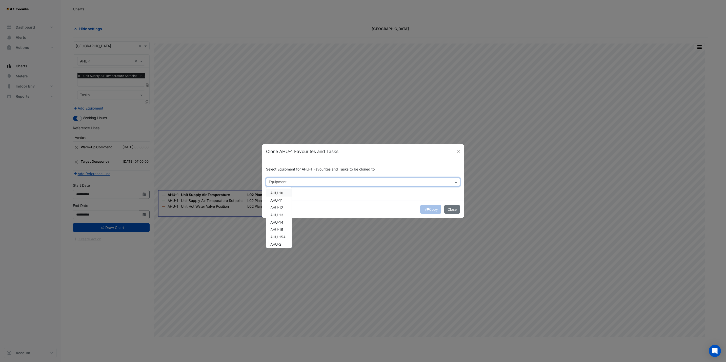
click at [452, 184] on div "Equipment" at bounding box center [363, 182] width 194 height 9
click at [280, 192] on span "AHU-10" at bounding box center [276, 193] width 13 height 4
drag, startPoint x: 280, startPoint y: 198, endPoint x: 282, endPoint y: 209, distance: 11.1
click at [280, 200] on span "AHU-11" at bounding box center [276, 200] width 12 height 4
click at [281, 207] on span "AHU-12" at bounding box center [276, 207] width 13 height 4
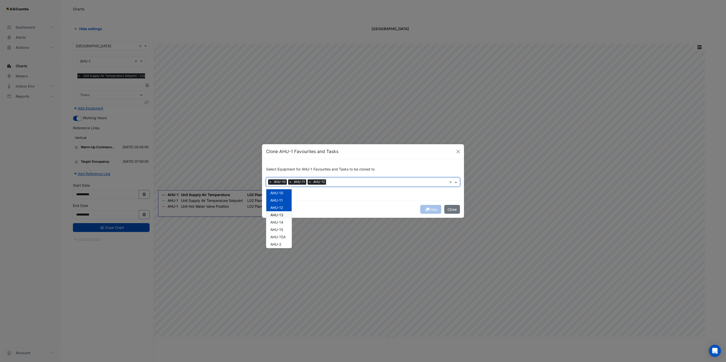
click at [281, 216] on span "AHU-13" at bounding box center [276, 215] width 13 height 4
click at [281, 222] on span "AHU-14" at bounding box center [276, 222] width 13 height 4
click at [282, 228] on span "AHU-15" at bounding box center [276, 229] width 13 height 4
click at [280, 236] on span "AHU-15A" at bounding box center [277, 237] width 15 height 4
click at [279, 243] on span "AHU-2" at bounding box center [275, 244] width 11 height 4
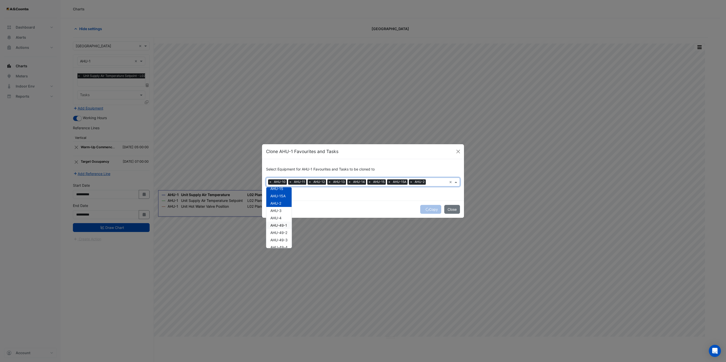
scroll to position [38, 0]
click at [281, 213] on span "AHU-3" at bounding box center [275, 214] width 11 height 4
drag, startPoint x: 281, startPoint y: 222, endPoint x: 281, endPoint y: 229, distance: 6.8
click at [281, 222] on span "AHU-4" at bounding box center [275, 221] width 11 height 4
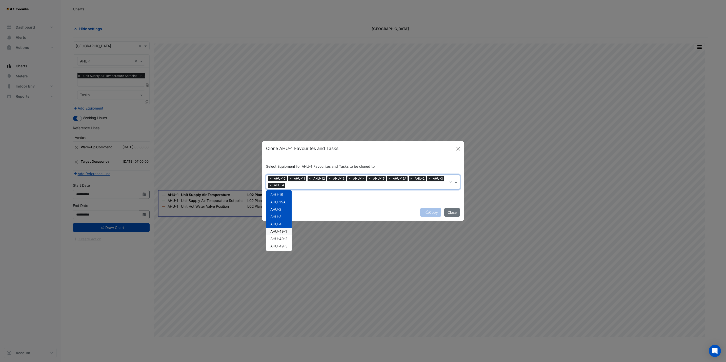
click at [281, 229] on span "AHU-49-1" at bounding box center [278, 231] width 17 height 4
click at [282, 237] on span "AHU-49-2" at bounding box center [278, 239] width 17 height 4
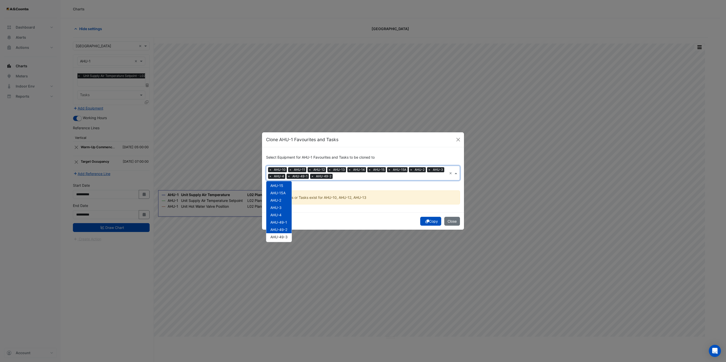
click at [281, 250] on ngb-modal-window "Clone AHU-1 Favourites and Tasks Select Equipment for AHU-1 Favourites and Task…" at bounding box center [363, 181] width 726 height 362
click at [340, 178] on input "text" at bounding box center [390, 176] width 112 height 5
click at [279, 225] on div "AHU-6" at bounding box center [278, 221] width 25 height 7
click at [279, 233] on div "AHU-8" at bounding box center [278, 236] width 25 height 7
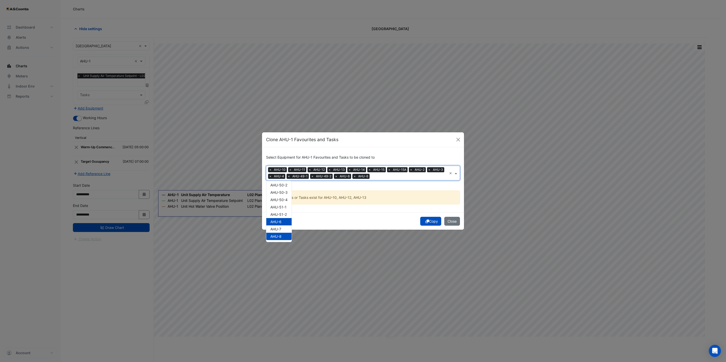
click at [280, 228] on span "AHU-7" at bounding box center [275, 229] width 11 height 4
click at [270, 169] on span "×" at bounding box center [270, 169] width 5 height 5
click at [289, 170] on span "×" at bounding box center [289, 169] width 5 height 5
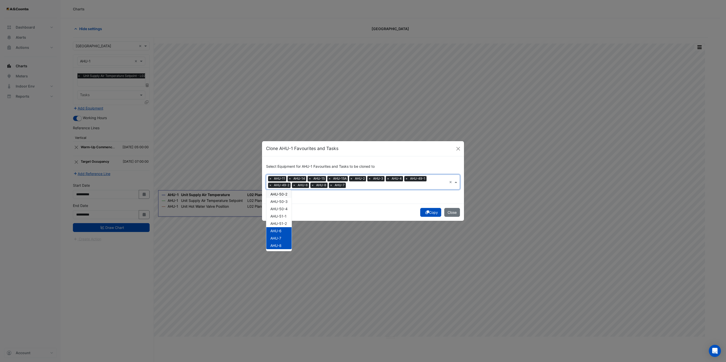
click at [309, 177] on span "×" at bounding box center [309, 178] width 5 height 5
click at [328, 179] on span "×" at bounding box center [328, 178] width 5 height 5
click at [326, 179] on span "×" at bounding box center [328, 178] width 5 height 5
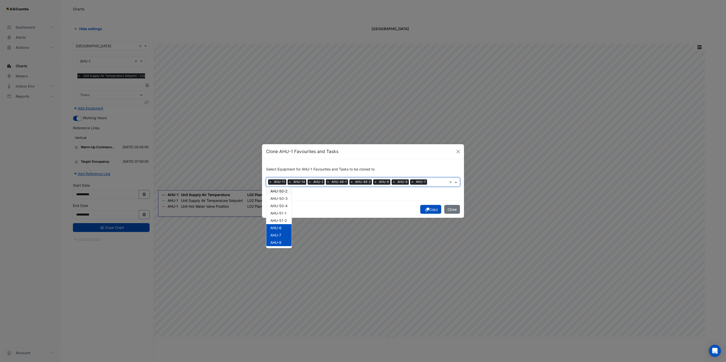
click at [326, 179] on div "Equipment × AHU-11 × AHU-14 × AHU-2 × AHU-49-1 × AHU-49-2 × AHU-6 × AHU-8 × AHU…" at bounding box center [356, 182] width 181 height 8
click at [327, 183] on span "×" at bounding box center [328, 181] width 5 height 5
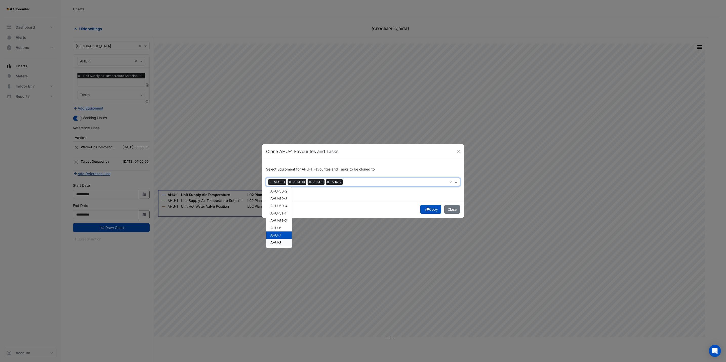
click at [280, 242] on span "AHU-8" at bounding box center [275, 242] width 11 height 4
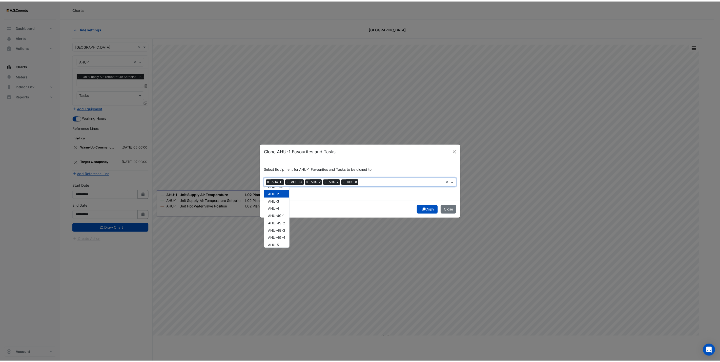
scroll to position [0, 0]
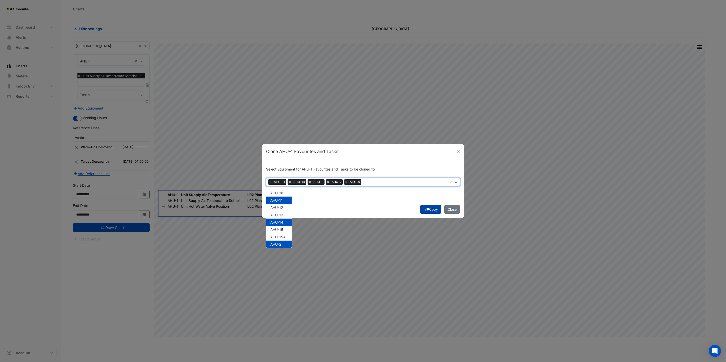
click at [426, 208] on icon "submit" at bounding box center [427, 210] width 4 height 4
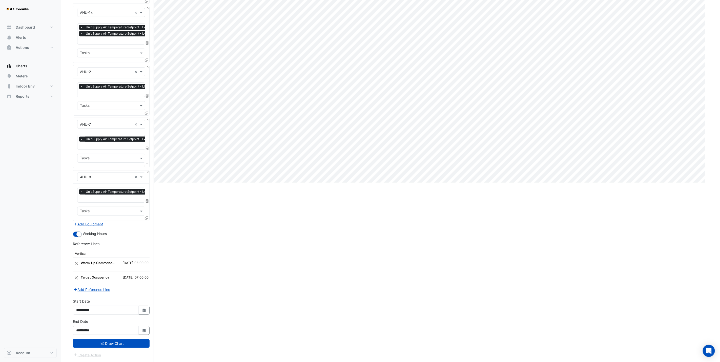
scroll to position [157, 0]
click at [101, 280] on button "Draw Chart" at bounding box center [111, 343] width 77 height 9
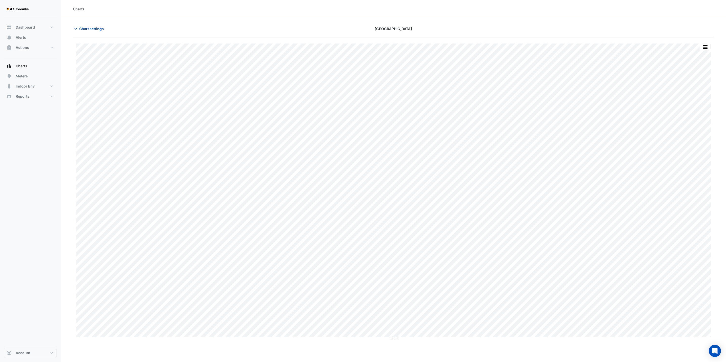
click at [83, 27] on span "Chart settings" at bounding box center [91, 28] width 25 height 5
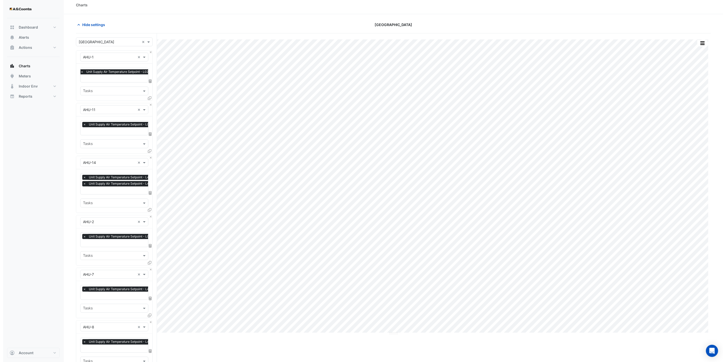
scroll to position [157, 0]
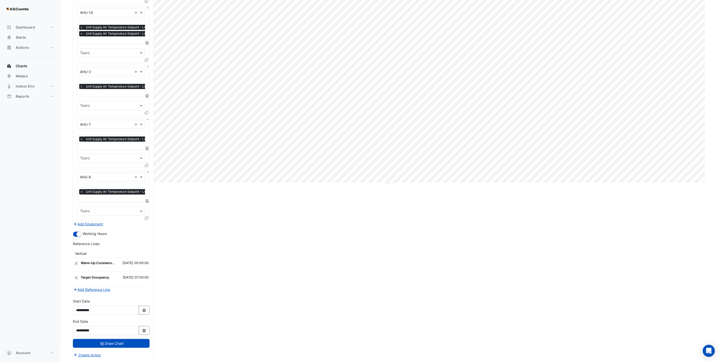
click at [146, 216] on icon at bounding box center [147, 218] width 4 height 4
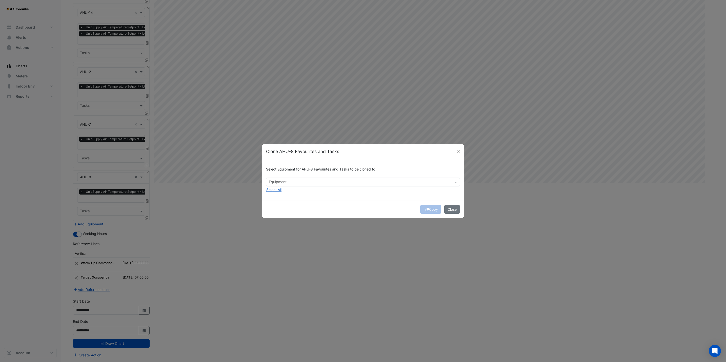
click at [302, 182] on input "text" at bounding box center [360, 182] width 182 height 5
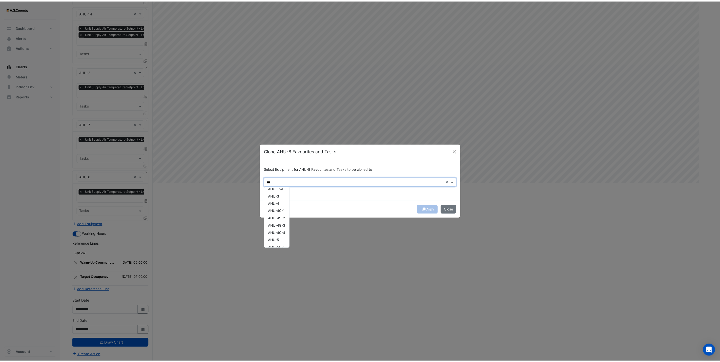
scroll to position [82, 0]
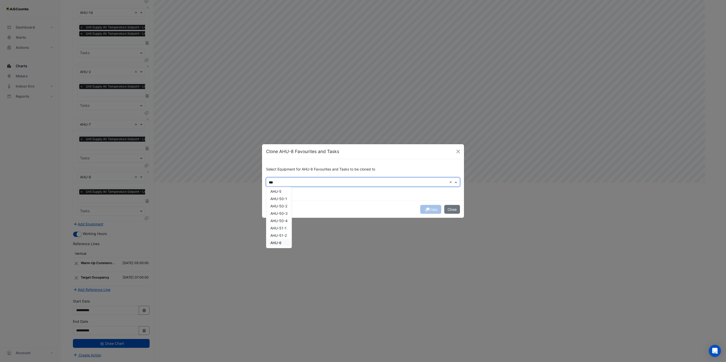
click at [280, 243] on span "AHU-6" at bounding box center [275, 243] width 11 height 4
click at [283, 189] on div "AHU-5" at bounding box center [278, 191] width 25 height 7
type input "***"
click at [437, 210] on button "Copy" at bounding box center [430, 209] width 21 height 9
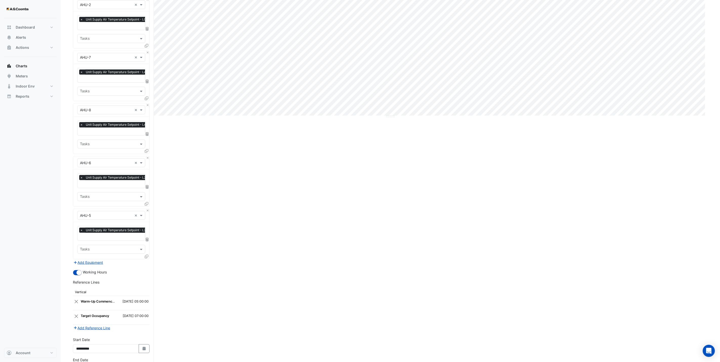
scroll to position [262, 0]
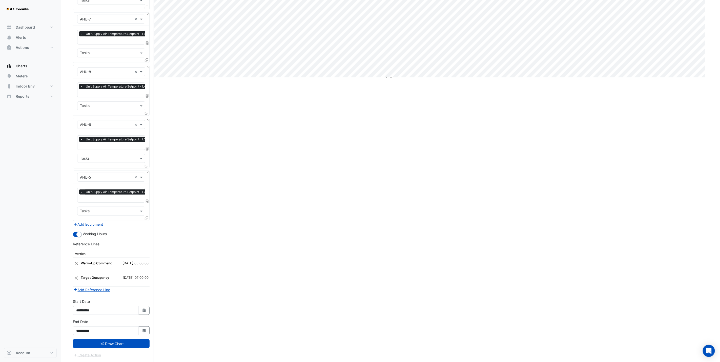
click at [121, 280] on button "Draw Chart" at bounding box center [111, 343] width 77 height 9
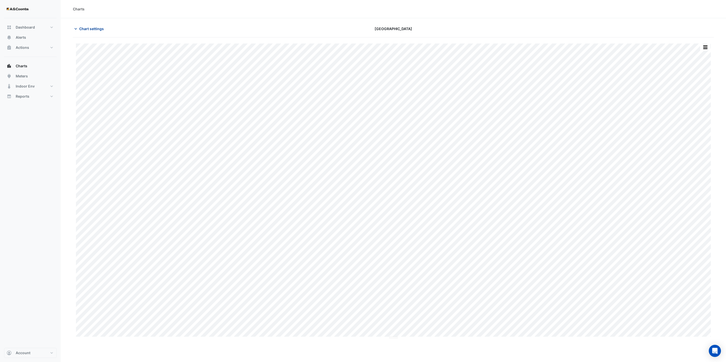
drag, startPoint x: 90, startPoint y: 23, endPoint x: 83, endPoint y: 31, distance: 10.3
click at [88, 25] on section "Chart settings Melbourne Central Tower Split by Equip Split All Print Save as J…" at bounding box center [393, 178] width 665 height 321
click at [83, 31] on span "Chart settings" at bounding box center [91, 28] width 25 height 5
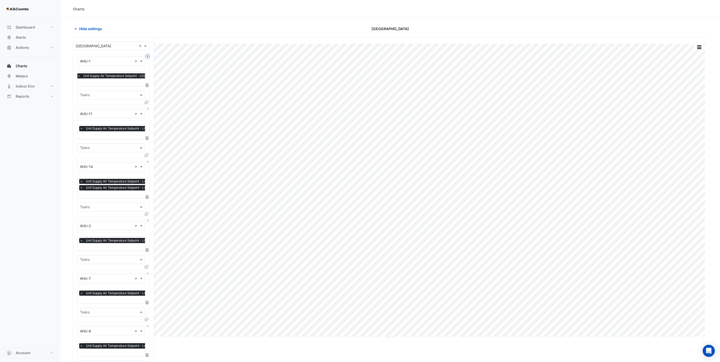
click at [146, 57] on button "Close" at bounding box center [147, 56] width 3 height 3
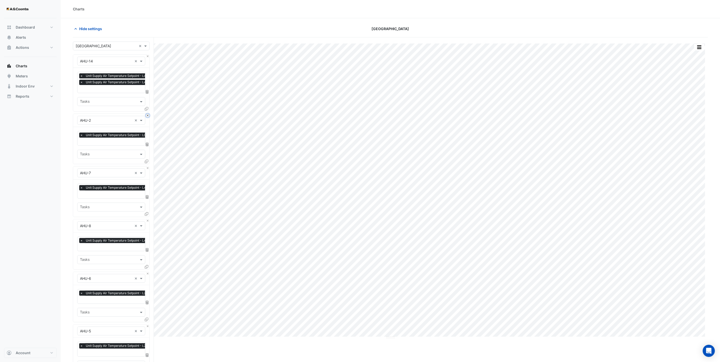
click at [148, 115] on button "Close" at bounding box center [147, 115] width 3 height 3
click at [146, 221] on button "Close" at bounding box center [147, 220] width 3 height 3
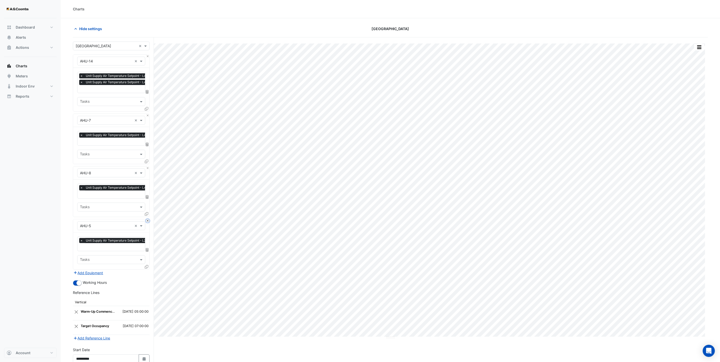
click at [146, 221] on button "Close" at bounding box center [147, 220] width 3 height 3
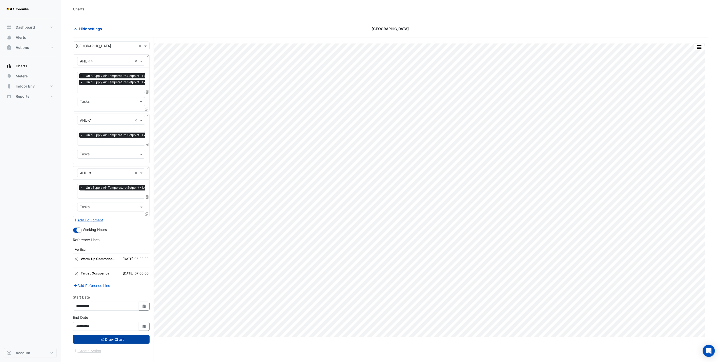
click at [110, 280] on button "Draw Chart" at bounding box center [111, 339] width 77 height 9
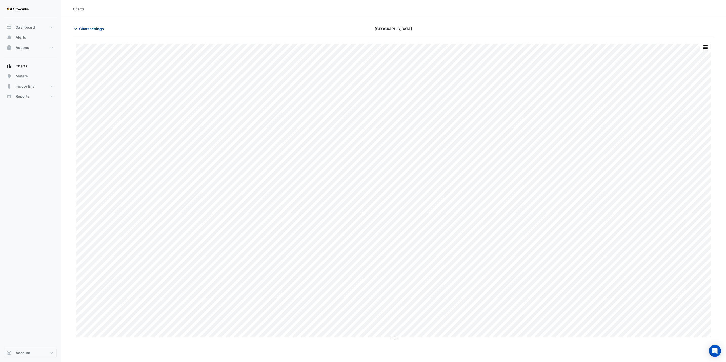
click at [89, 28] on span "Chart settings" at bounding box center [91, 28] width 25 height 5
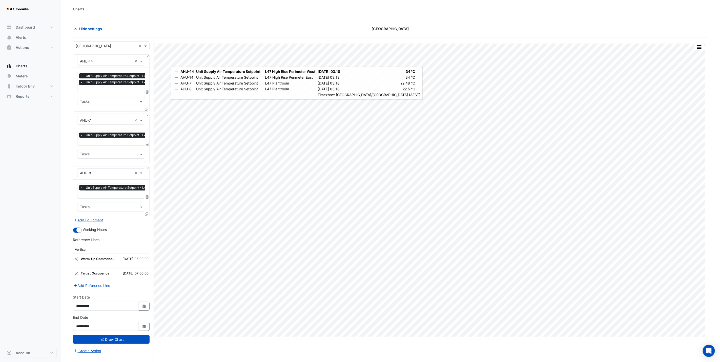
click at [122, 194] on input "text" at bounding box center [123, 194] width 86 height 5
type input "**********"
click at [131, 206] on span "Unit Supply Air Temperature - L47, Plantroom" at bounding box center [118, 205] width 75 height 4
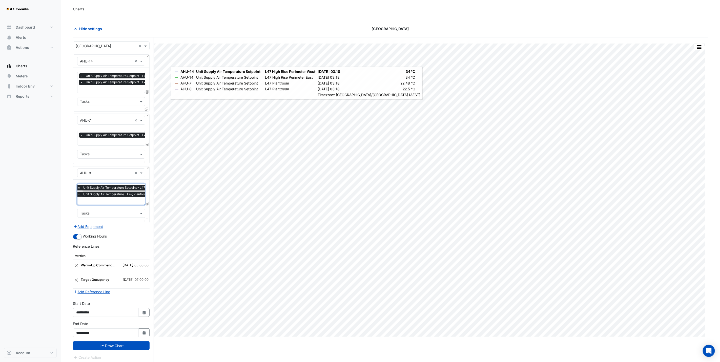
click at [121, 203] on input "text" at bounding box center [120, 201] width 86 height 5
type input "***"
click at [123, 214] on span "Unit Hot Water Valve Position - L47, Plantroom" at bounding box center [119, 212] width 76 height 4
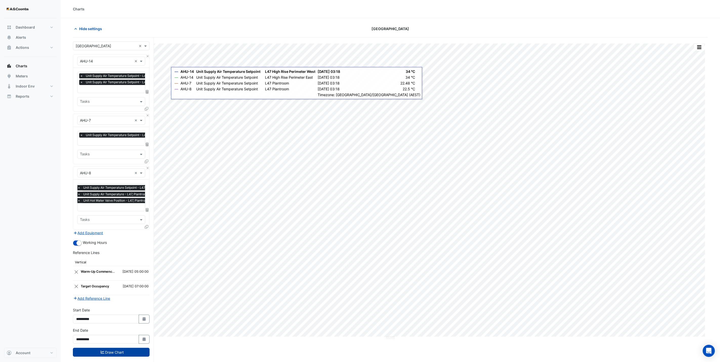
click at [113, 280] on button "Draw Chart" at bounding box center [111, 352] width 77 height 9
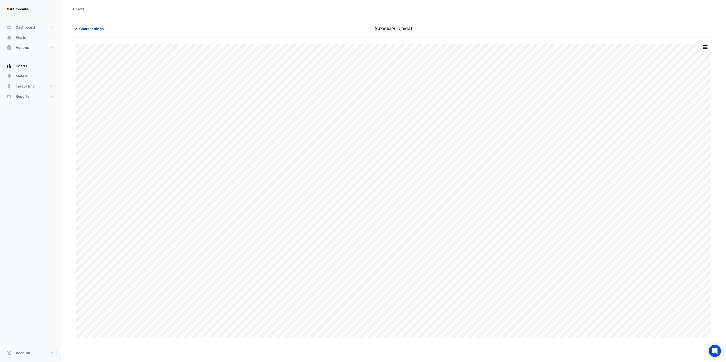
click at [83, 32] on button "Chart settings" at bounding box center [90, 28] width 34 height 9
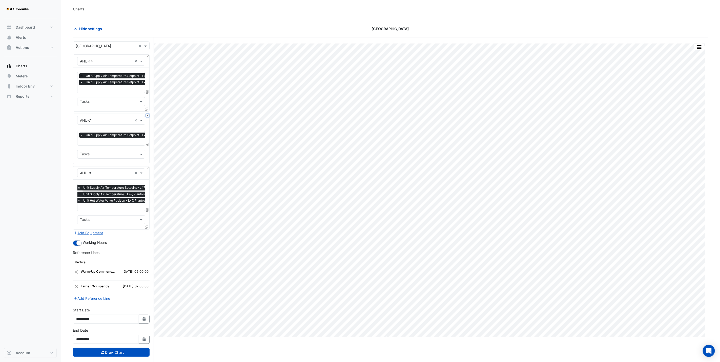
click at [147, 116] on button "Close" at bounding box center [147, 115] width 3 height 3
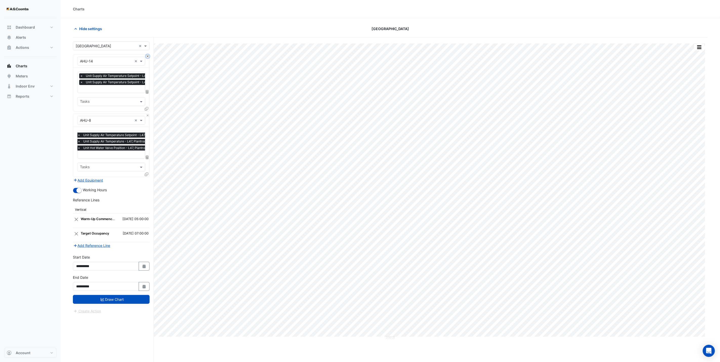
click at [149, 57] on button "Close" at bounding box center [147, 56] width 3 height 3
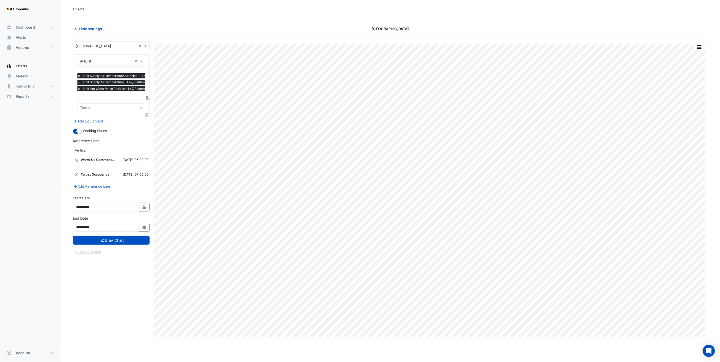
click at [95, 96] on input "text" at bounding box center [120, 95] width 86 height 5
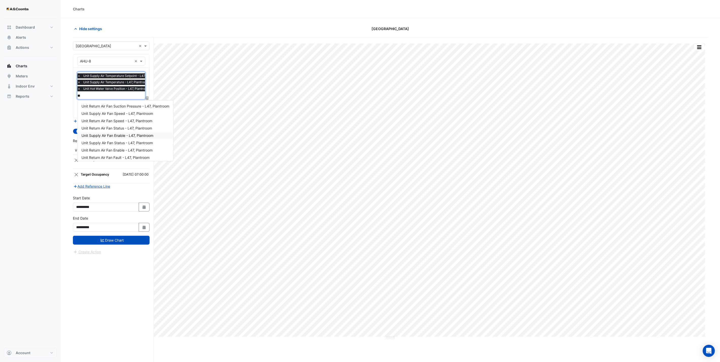
type input "***"
click at [149, 115] on span "Unit Supply Air Fan Speed - L47, Plantroom" at bounding box center [117, 113] width 72 height 4
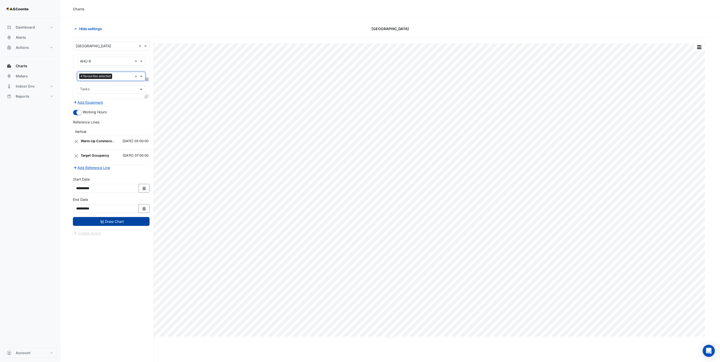
click at [119, 222] on button "Draw Chart" at bounding box center [111, 221] width 77 height 9
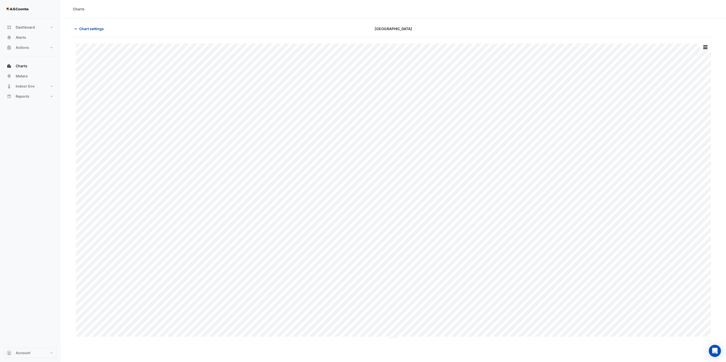
click at [81, 31] on span "Chart settings" at bounding box center [91, 28] width 25 height 5
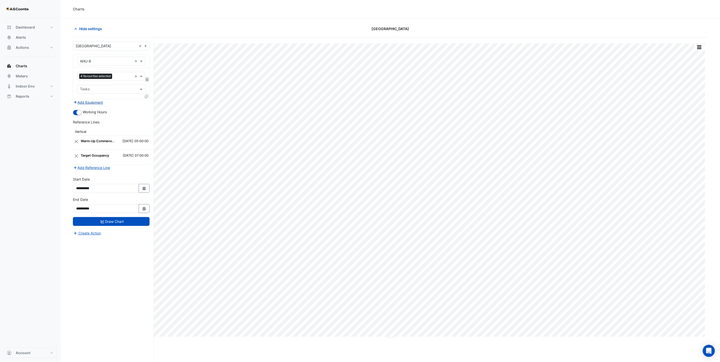
click at [84, 104] on button "Add Equipment" at bounding box center [88, 102] width 31 height 6
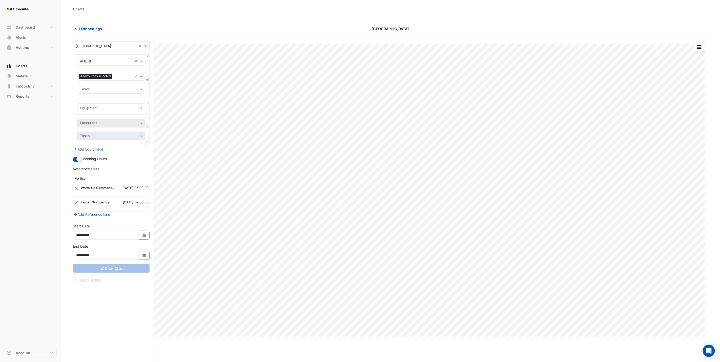
click at [100, 108] on input "text" at bounding box center [106, 108] width 52 height 5
type input "******"
click at [95, 118] on div "AHU-14" at bounding box center [110, 119] width 67 height 7
click at [97, 124] on input "text" at bounding box center [108, 123] width 57 height 5
type input "********"
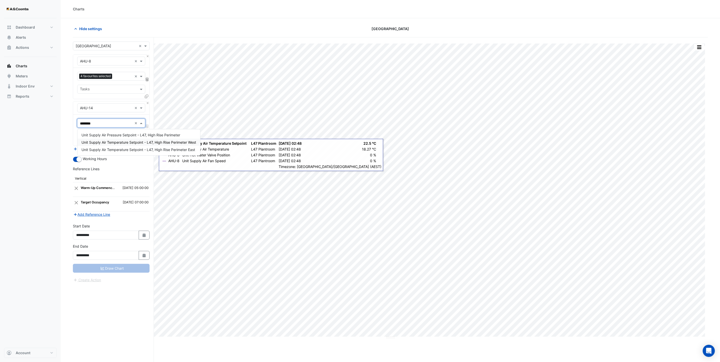
click at [118, 143] on span "Unit Supply Air Temperature Setpoint - L47, High Rise Perimeter West" at bounding box center [138, 142] width 115 height 4
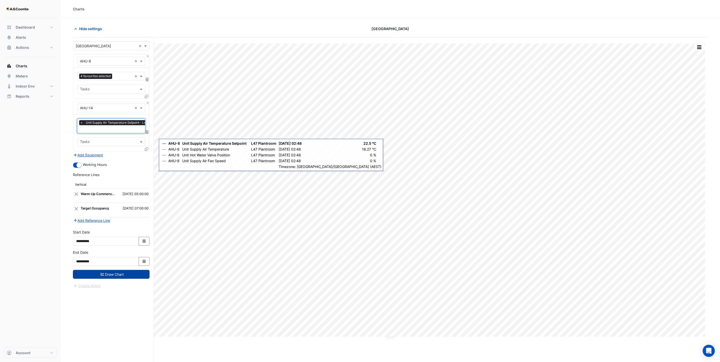
click at [117, 274] on button "Draw Chart" at bounding box center [111, 274] width 77 height 9
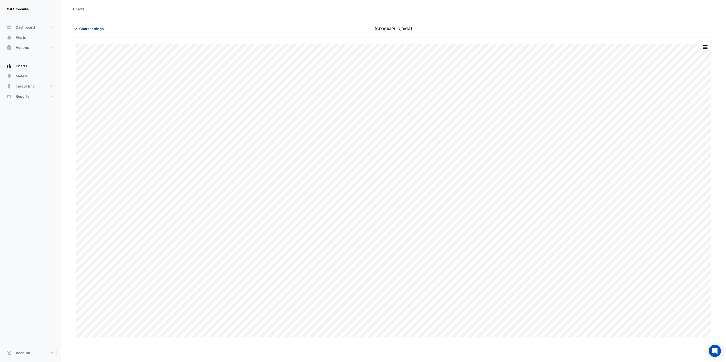
click at [85, 27] on span "Chart settings" at bounding box center [91, 28] width 25 height 5
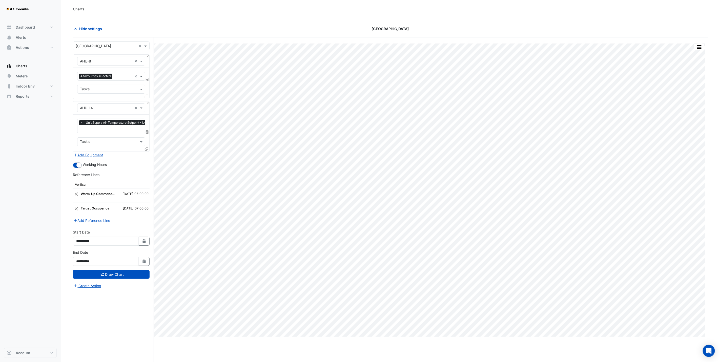
click at [96, 131] on input "text" at bounding box center [134, 129] width 108 height 5
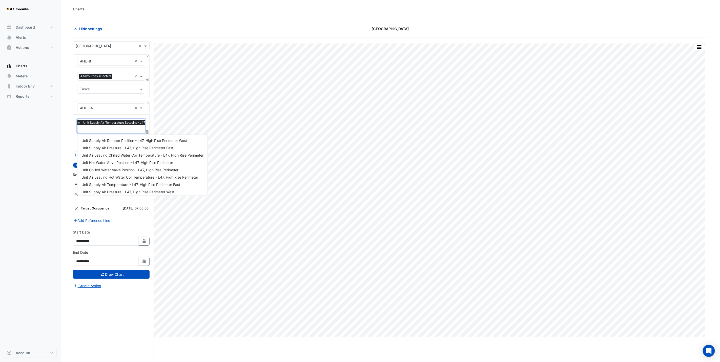
scroll to position [112, 0]
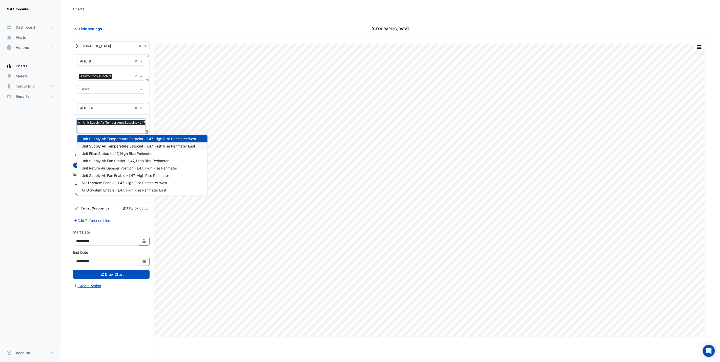
click at [147, 145] on span "Unit Supply Air Temperature Setpoint - L47, High Rise Perimeter East" at bounding box center [138, 146] width 114 height 4
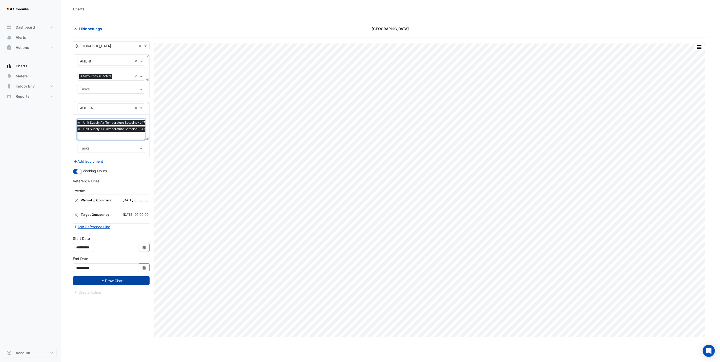
click at [115, 280] on button "Draw Chart" at bounding box center [111, 280] width 77 height 9
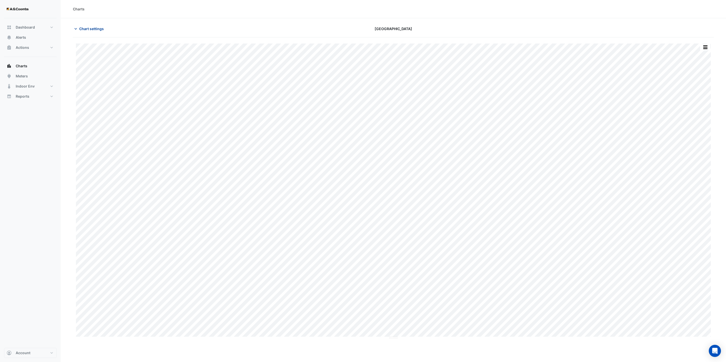
click at [79, 29] on span "Chart settings" at bounding box center [91, 28] width 25 height 5
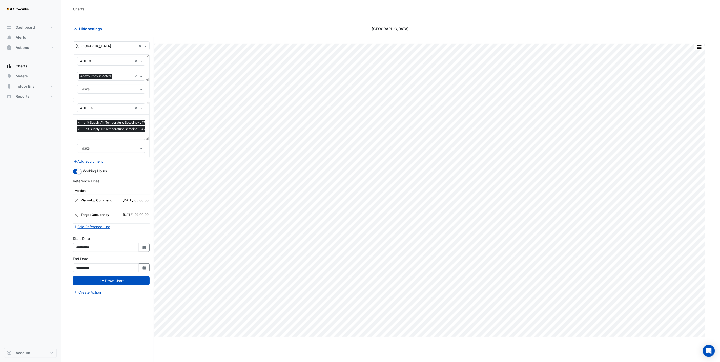
click at [98, 136] on input "text" at bounding box center [131, 136] width 108 height 5
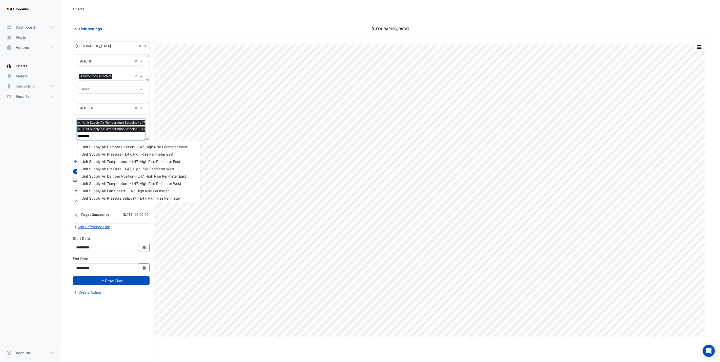
type input "**********"
click at [140, 162] on span "Unit Supply Air Temperature - L47, High Rise Perimeter East" at bounding box center [130, 161] width 99 height 4
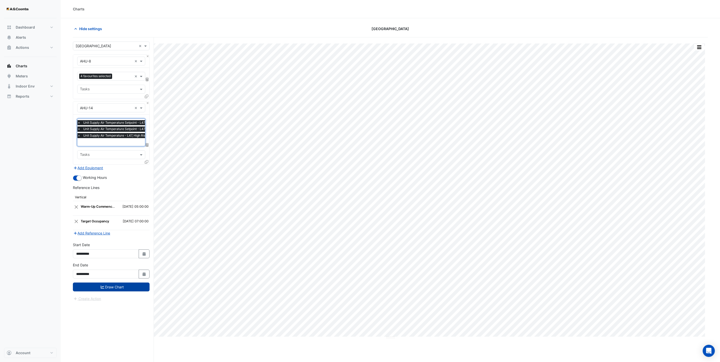
click at [116, 280] on button "Draw Chart" at bounding box center [111, 287] width 77 height 9
